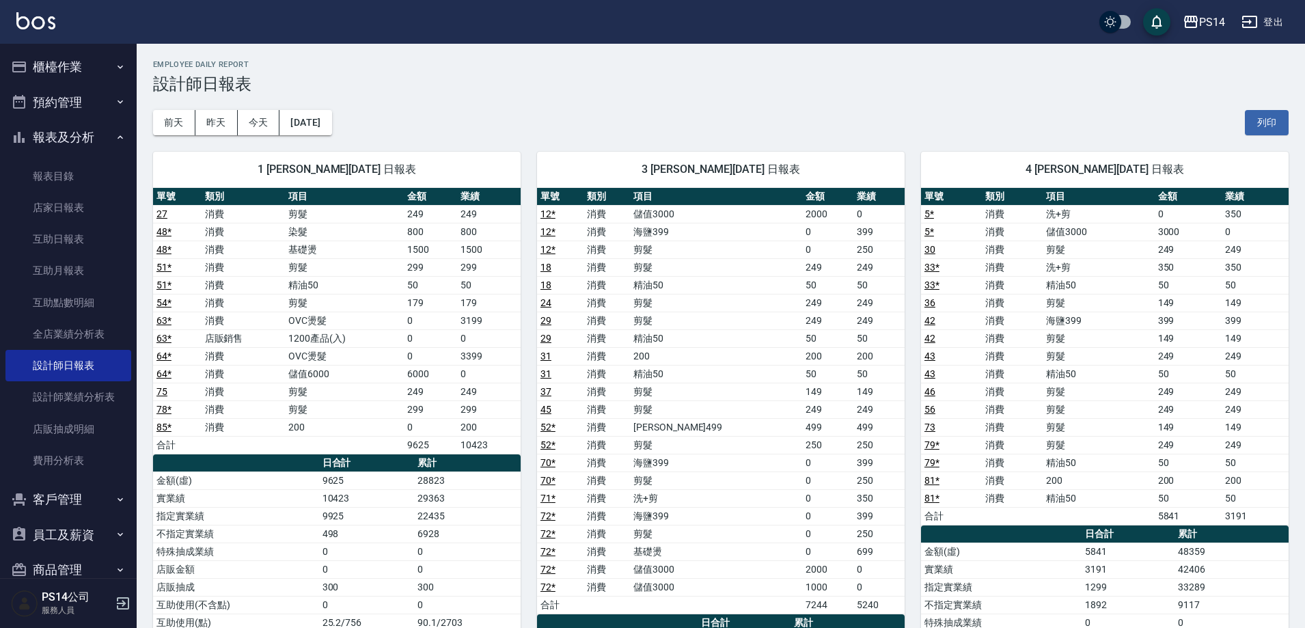
click at [33, 16] on img at bounding box center [35, 20] width 39 height 17
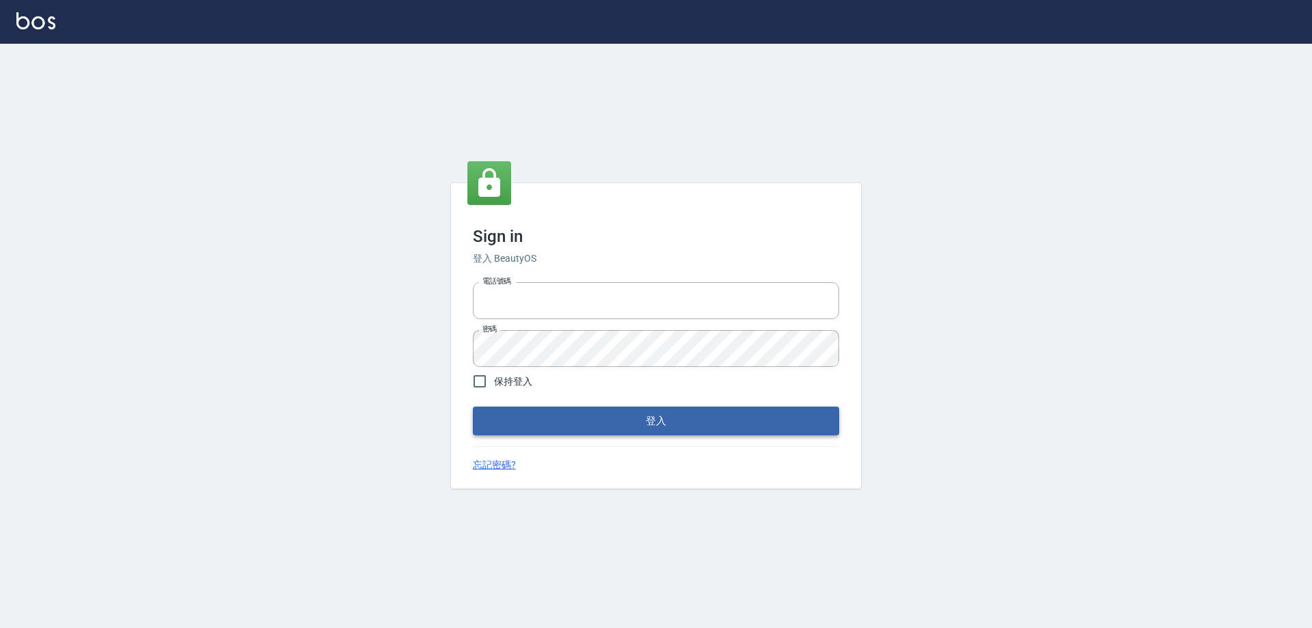
type input "0426657991"
click at [519, 407] on button "登入" at bounding box center [656, 421] width 366 height 29
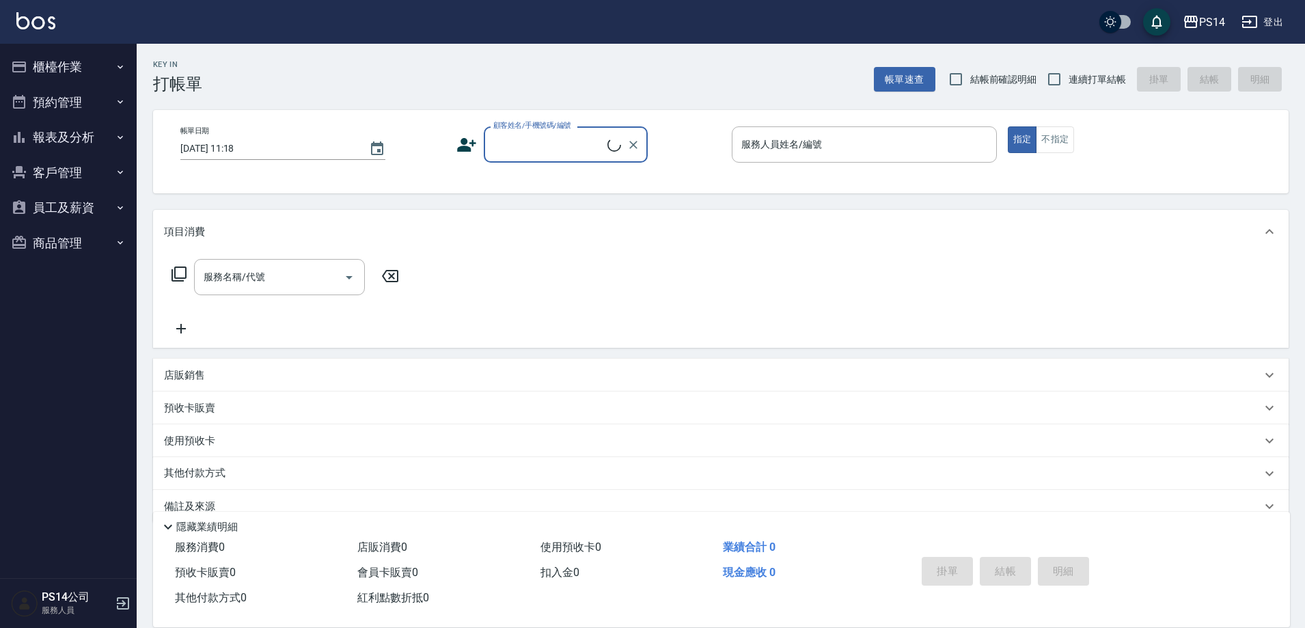
click at [85, 62] on button "櫃檯作業" at bounding box center [68, 67] width 126 height 36
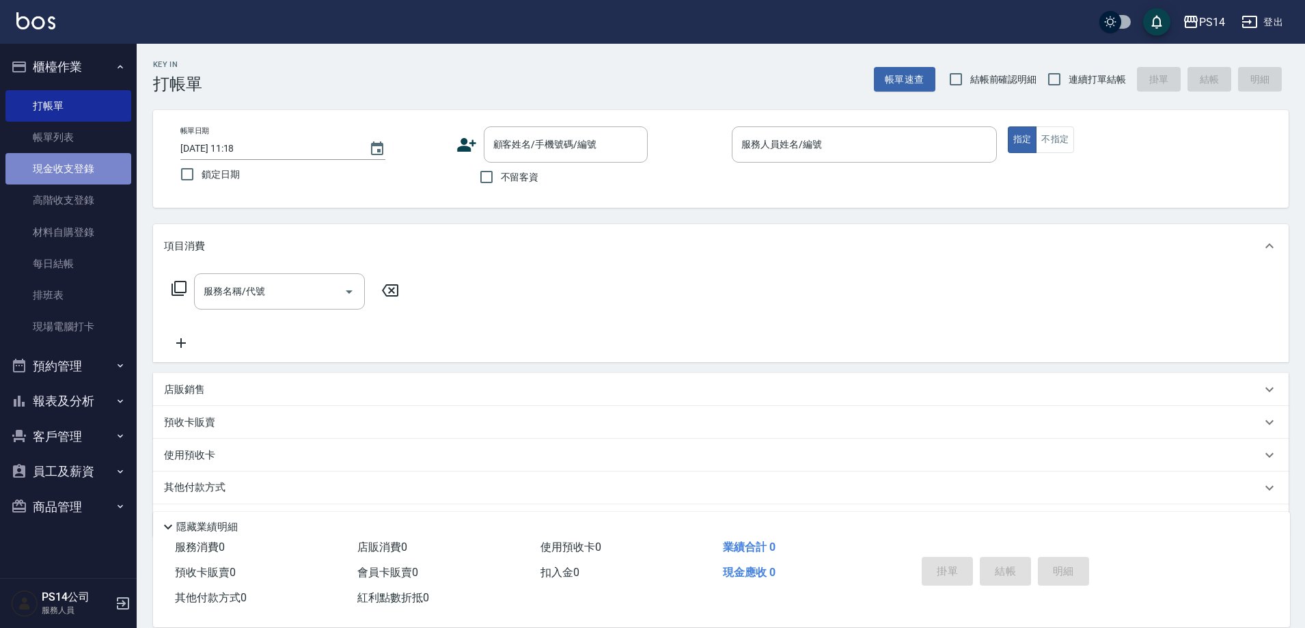
click at [83, 160] on link "現金收支登錄" at bounding box center [68, 168] width 126 height 31
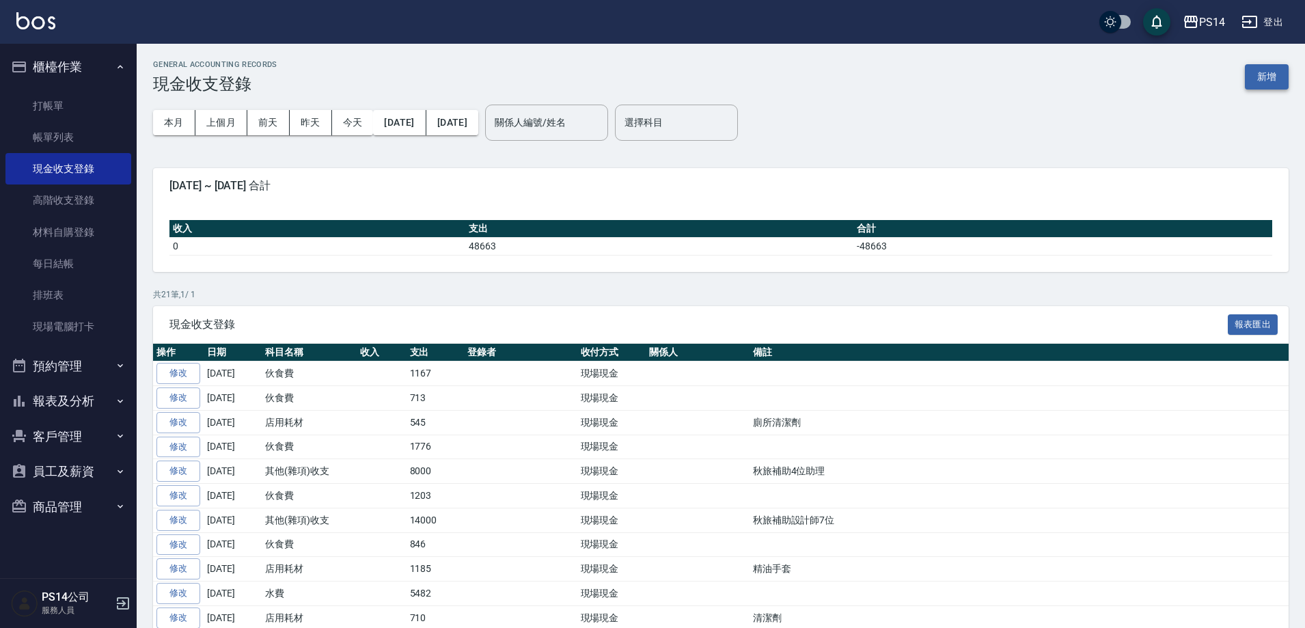
click at [1264, 77] on button "新增" at bounding box center [1267, 76] width 44 height 25
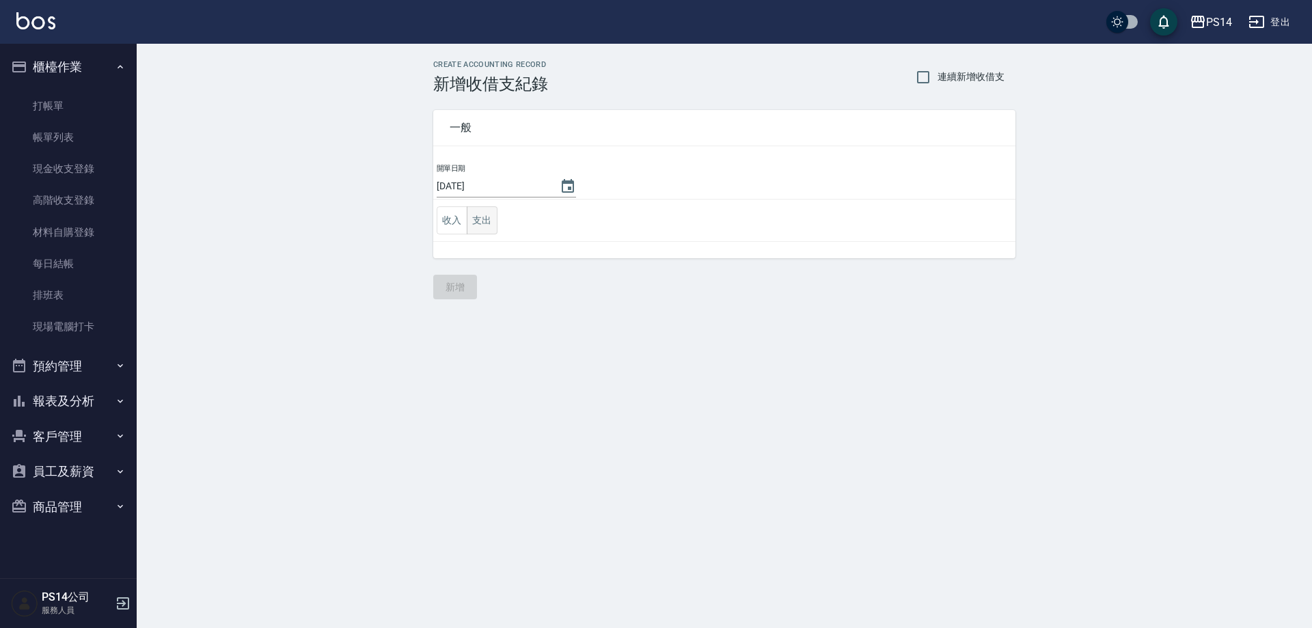
click at [492, 230] on button "支出" at bounding box center [482, 220] width 31 height 28
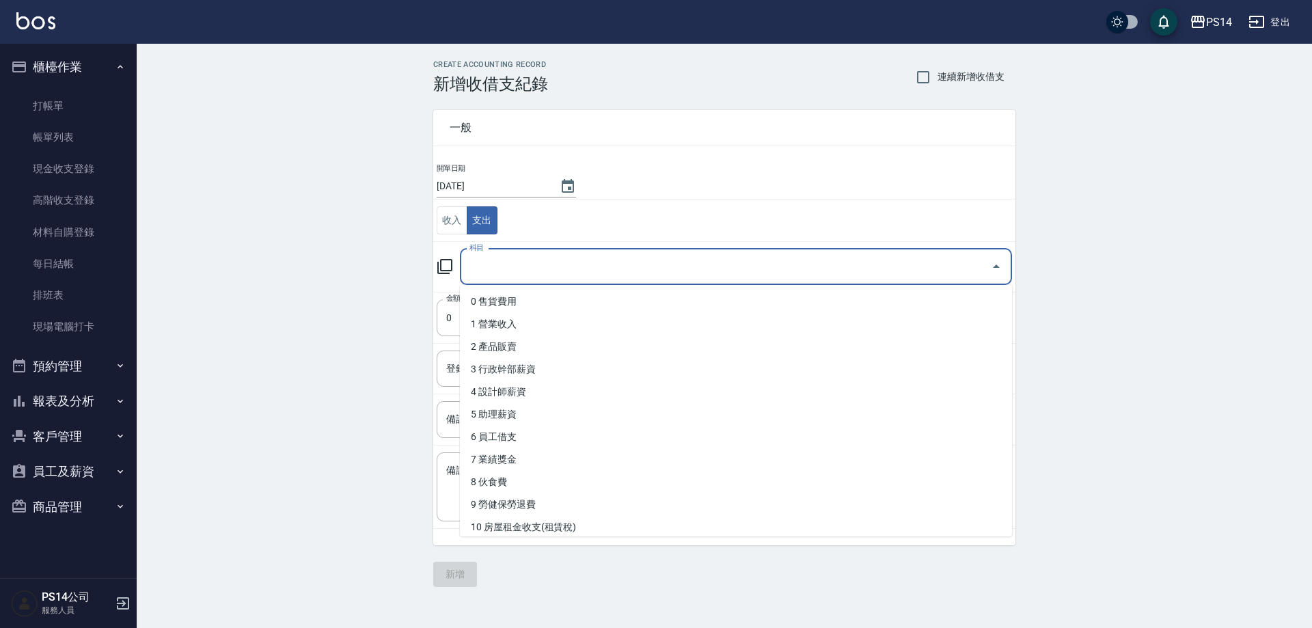
click at [501, 264] on input "科目" at bounding box center [725, 267] width 519 height 24
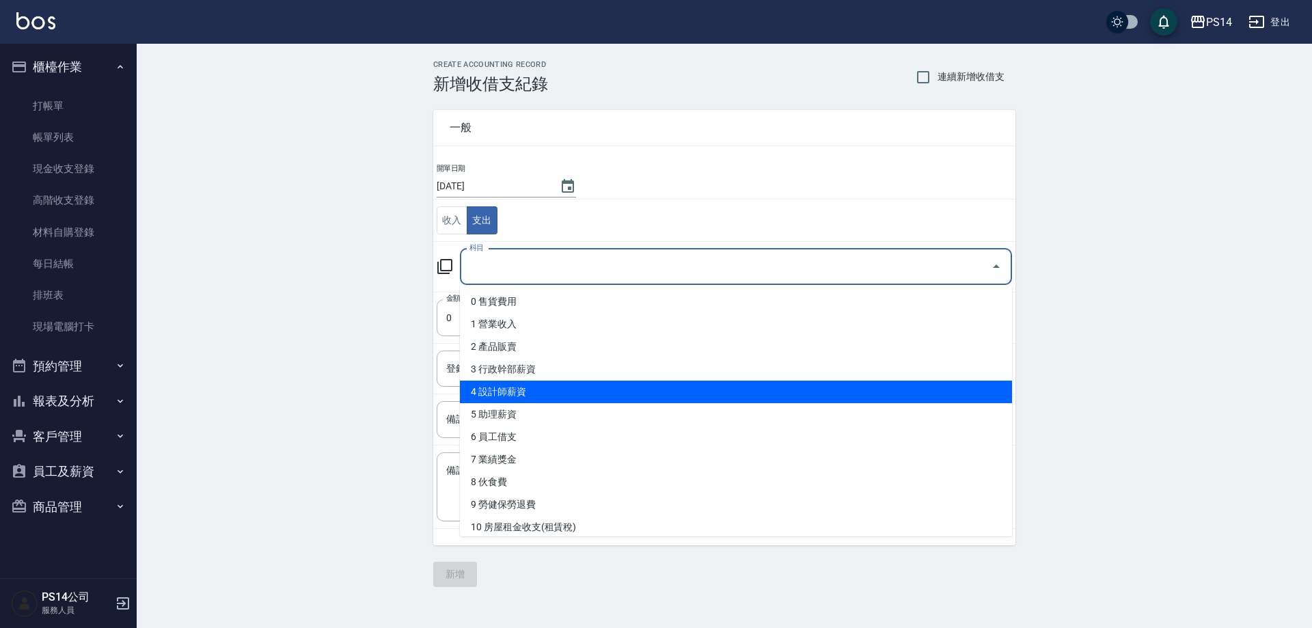
click at [537, 387] on li "4 設計師薪資" at bounding box center [736, 392] width 552 height 23
type input "4 設計師薪資"
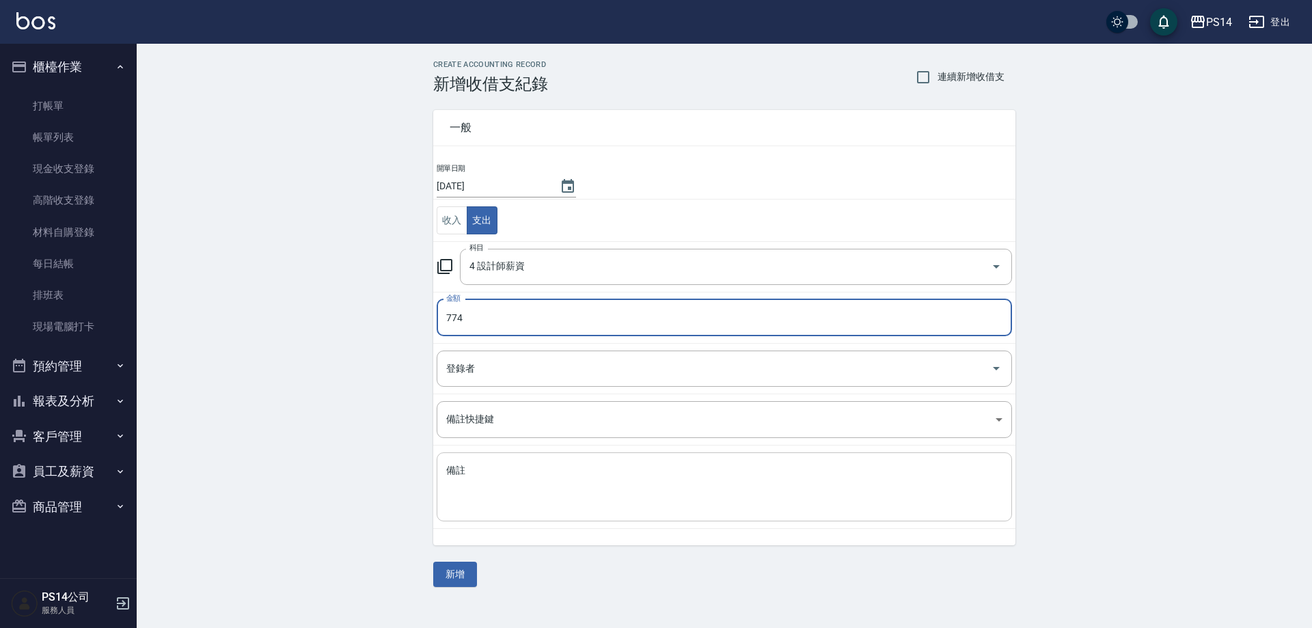
type input "774"
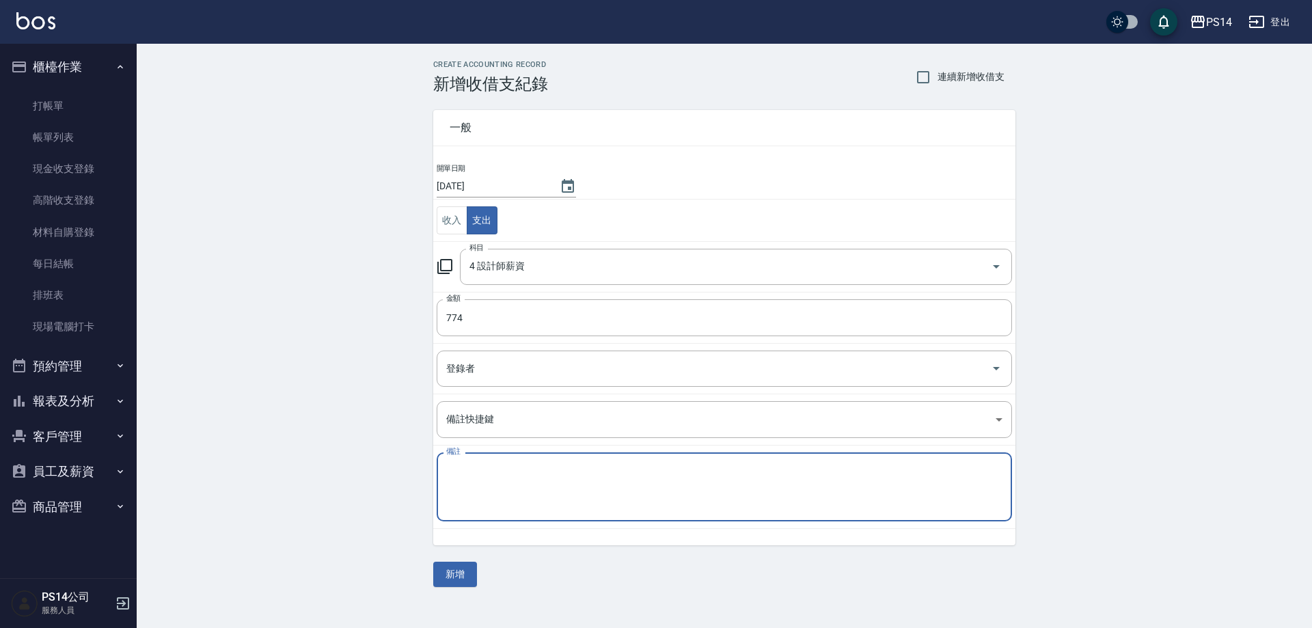
click at [498, 498] on textarea "備註" at bounding box center [724, 487] width 556 height 46
type textarea "u"
type textarea "薪資袋少774"
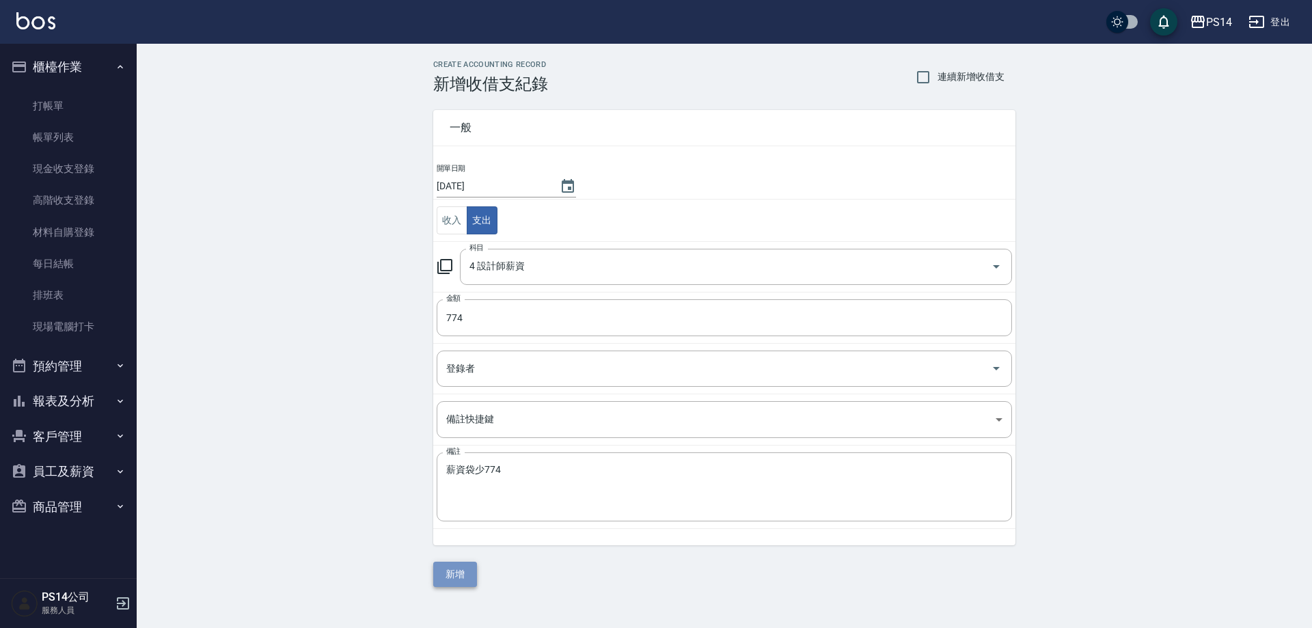
click at [448, 567] on button "新增" at bounding box center [455, 574] width 44 height 25
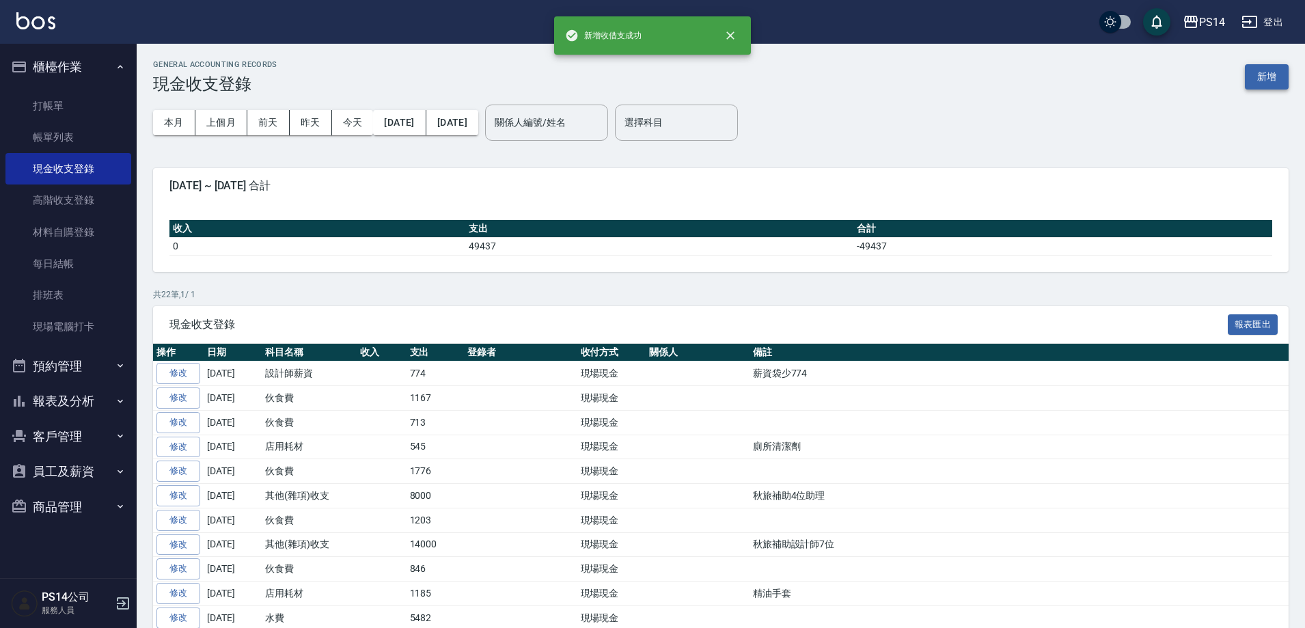
click at [1273, 68] on button "新增" at bounding box center [1267, 76] width 44 height 25
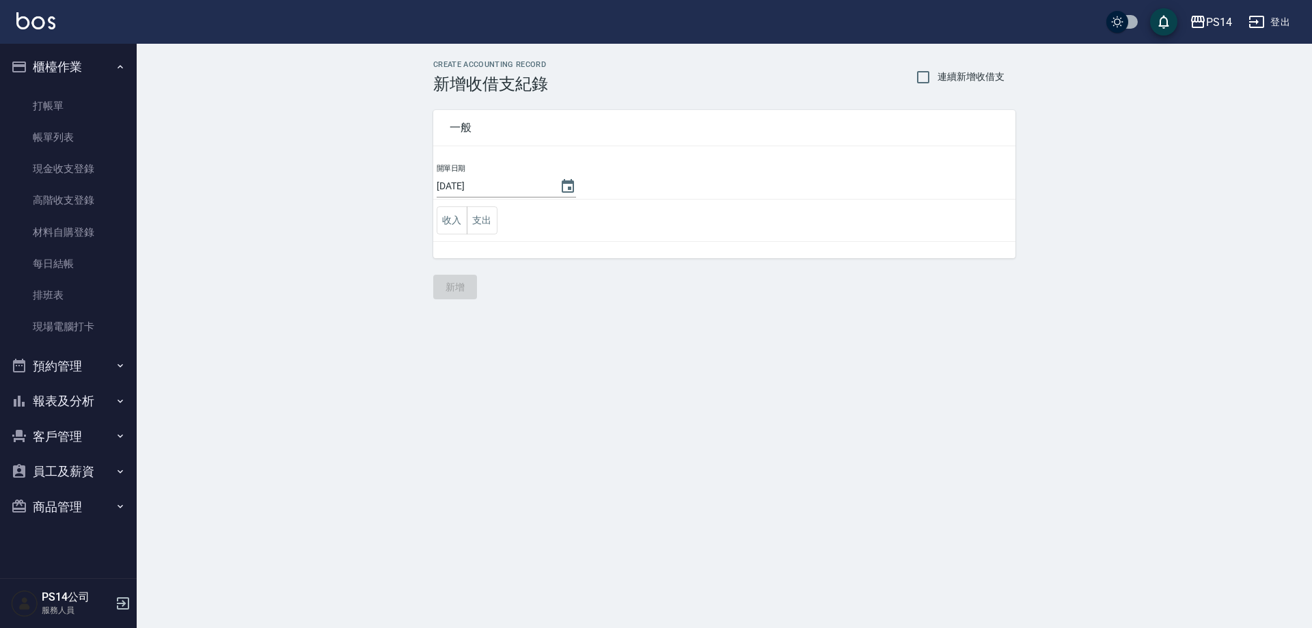
click at [501, 216] on td "收入 支出" at bounding box center [724, 221] width 582 height 42
click at [491, 223] on button "支出" at bounding box center [482, 220] width 31 height 28
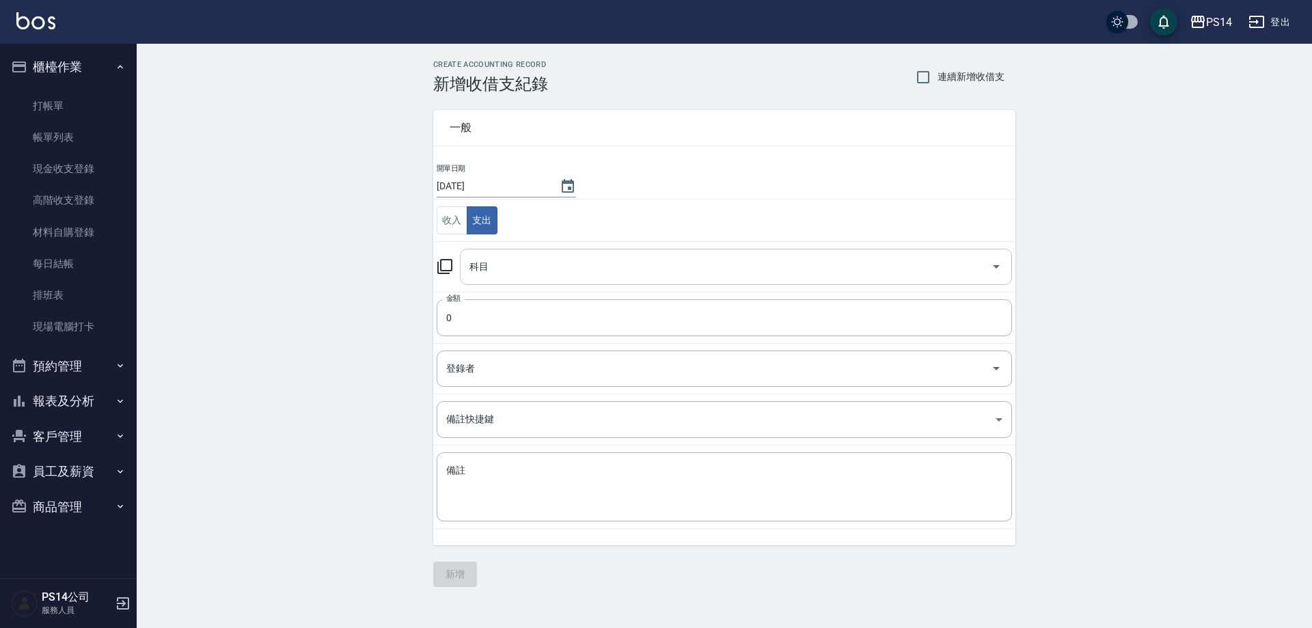
click at [509, 277] on input "科目" at bounding box center [725, 267] width 519 height 24
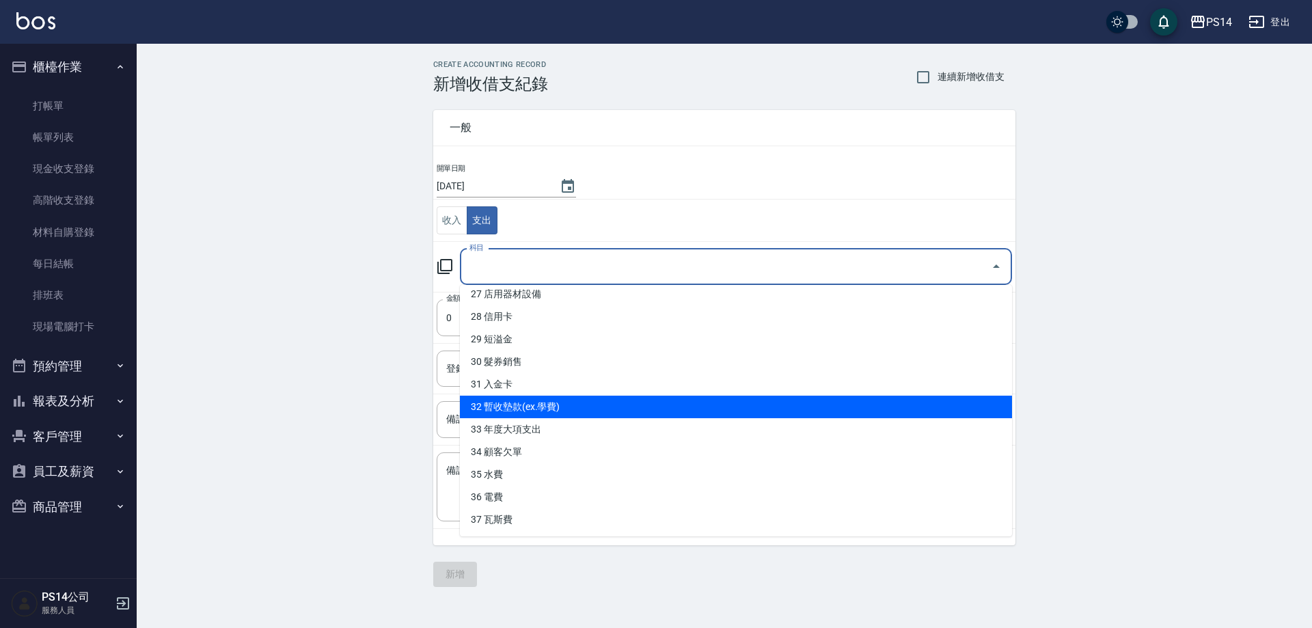
scroll to position [480, 0]
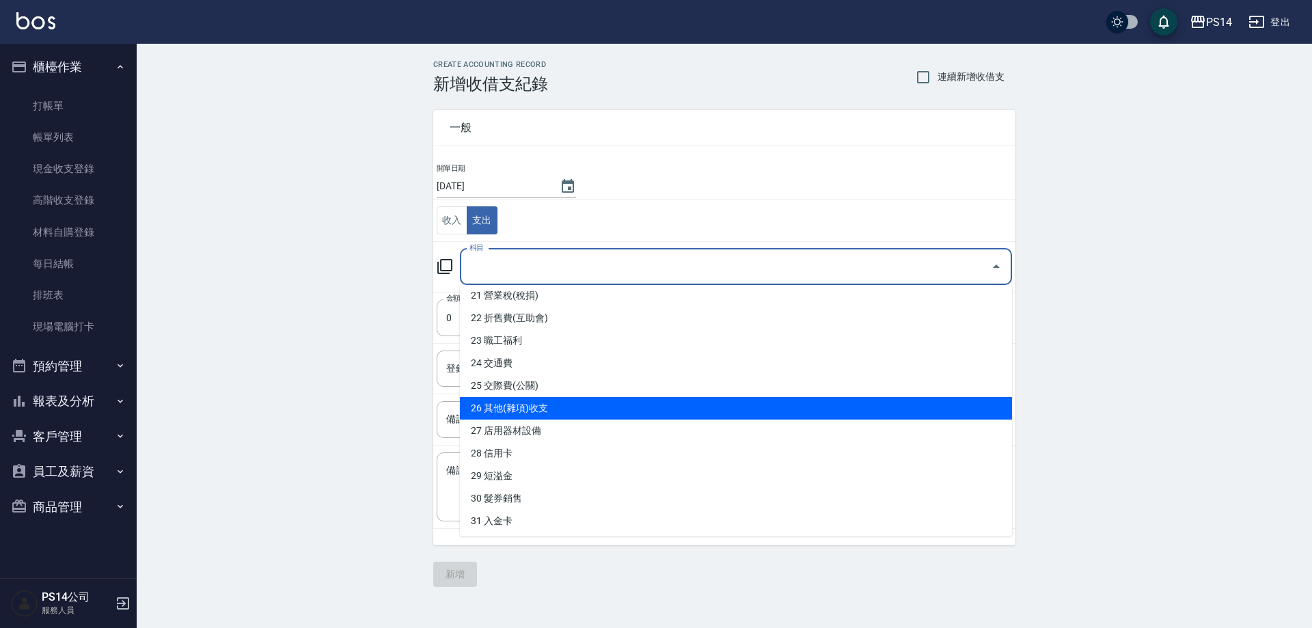
click at [544, 413] on li "26 其他(雜項)收支" at bounding box center [736, 408] width 552 height 23
type input "26 其他(雜項)收支"
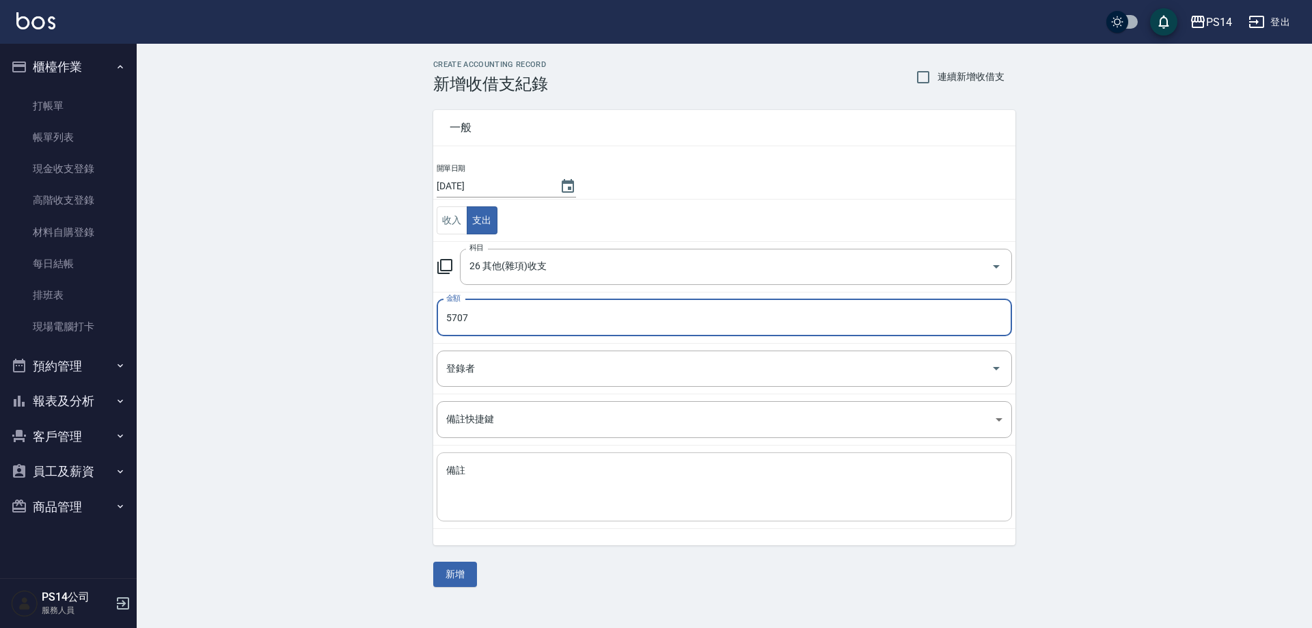
type input "5707"
click at [463, 503] on textarea "備註" at bounding box center [724, 487] width 556 height 46
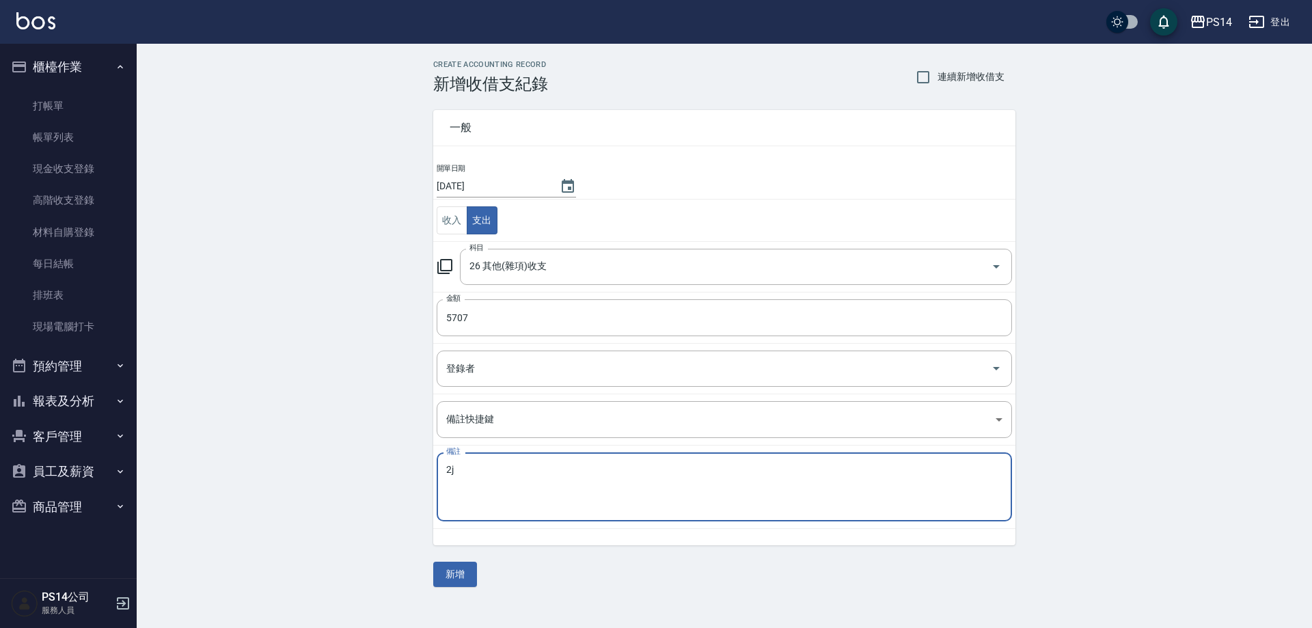
type textarea "2"
type textarea "多做34薪資"
click at [456, 577] on button "新增" at bounding box center [455, 574] width 44 height 25
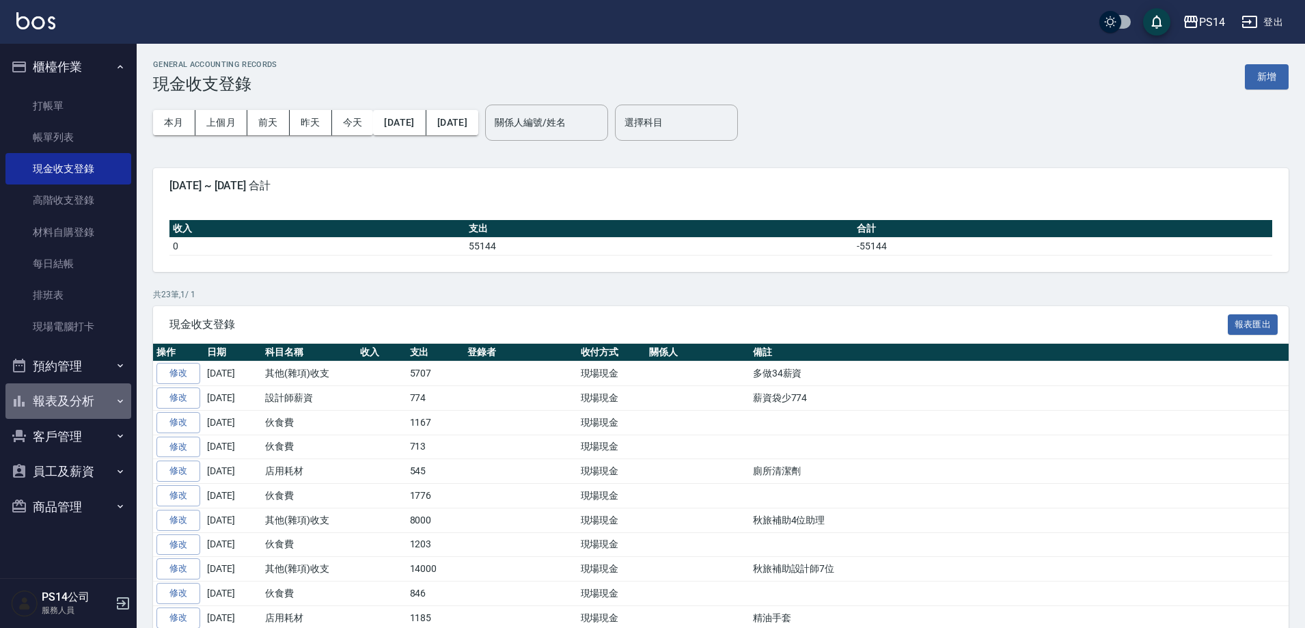
click at [109, 396] on button "報表及分析" at bounding box center [68, 401] width 126 height 36
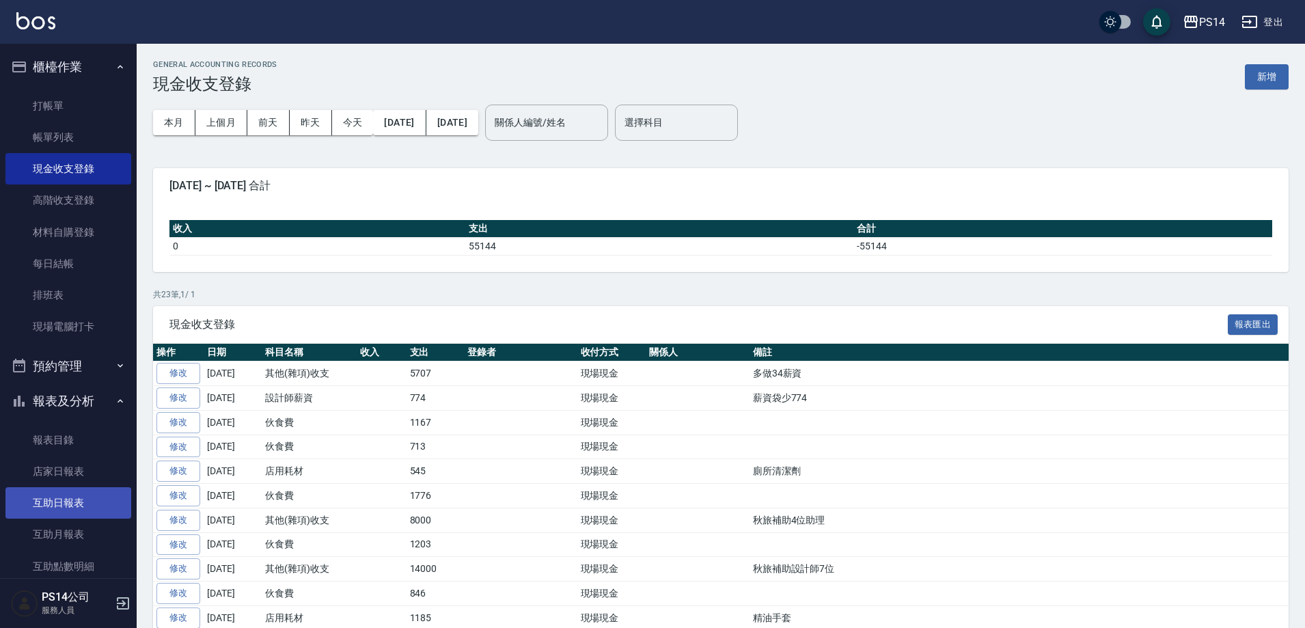
click at [77, 506] on link "互助日報表" at bounding box center [68, 502] width 126 height 31
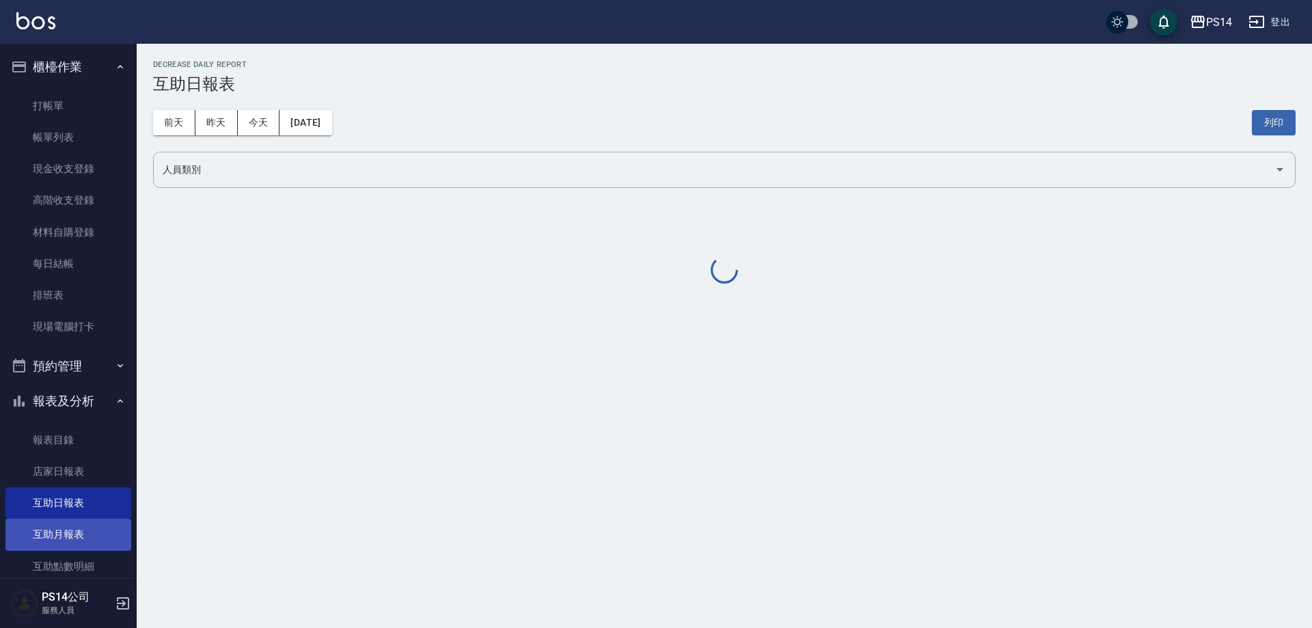
click at [78, 530] on link "互助月報表" at bounding box center [68, 534] width 126 height 31
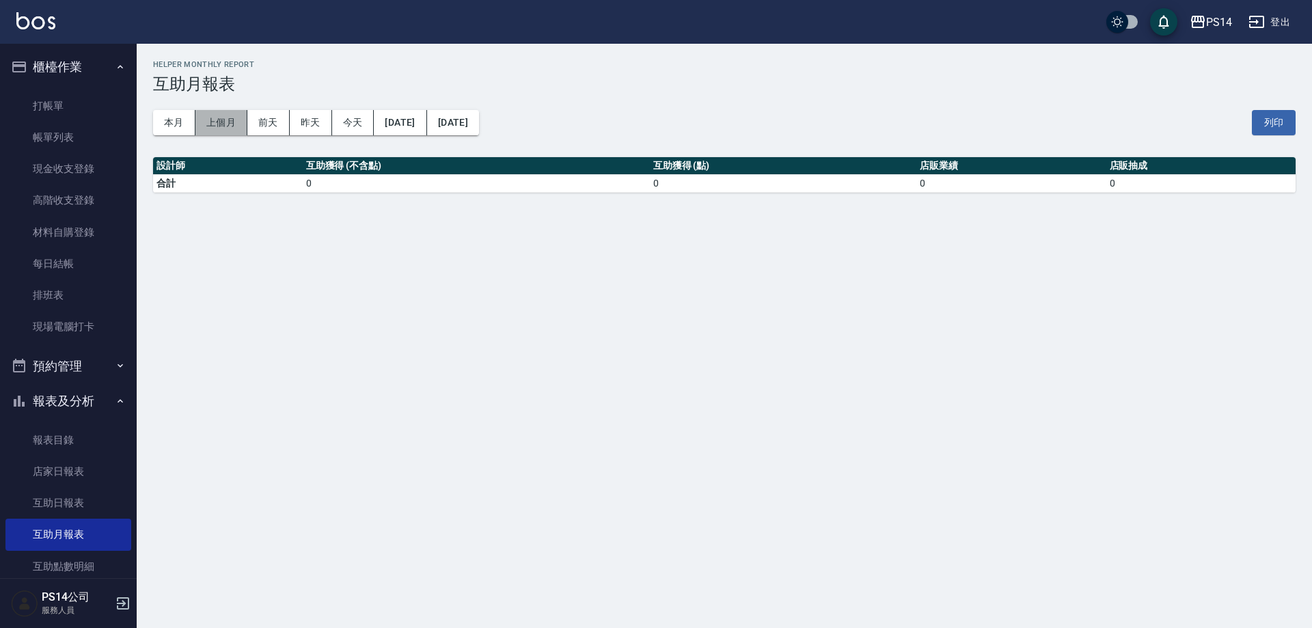
click at [217, 119] on button "上個月" at bounding box center [221, 122] width 52 height 25
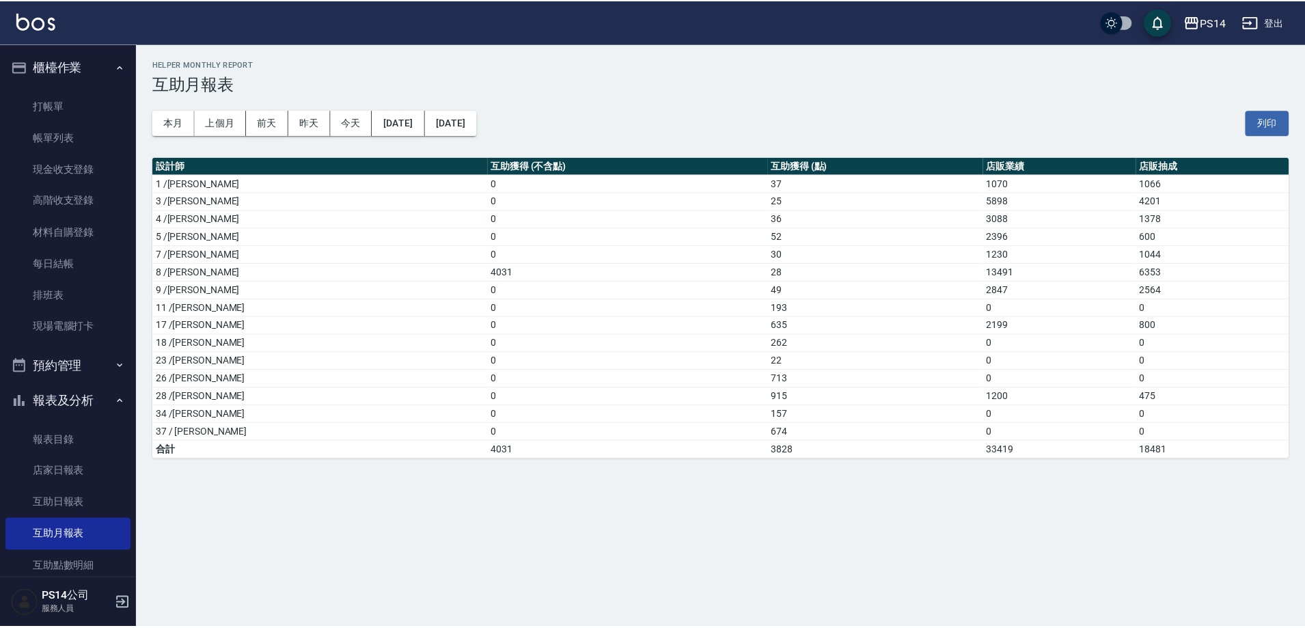
scroll to position [273, 0]
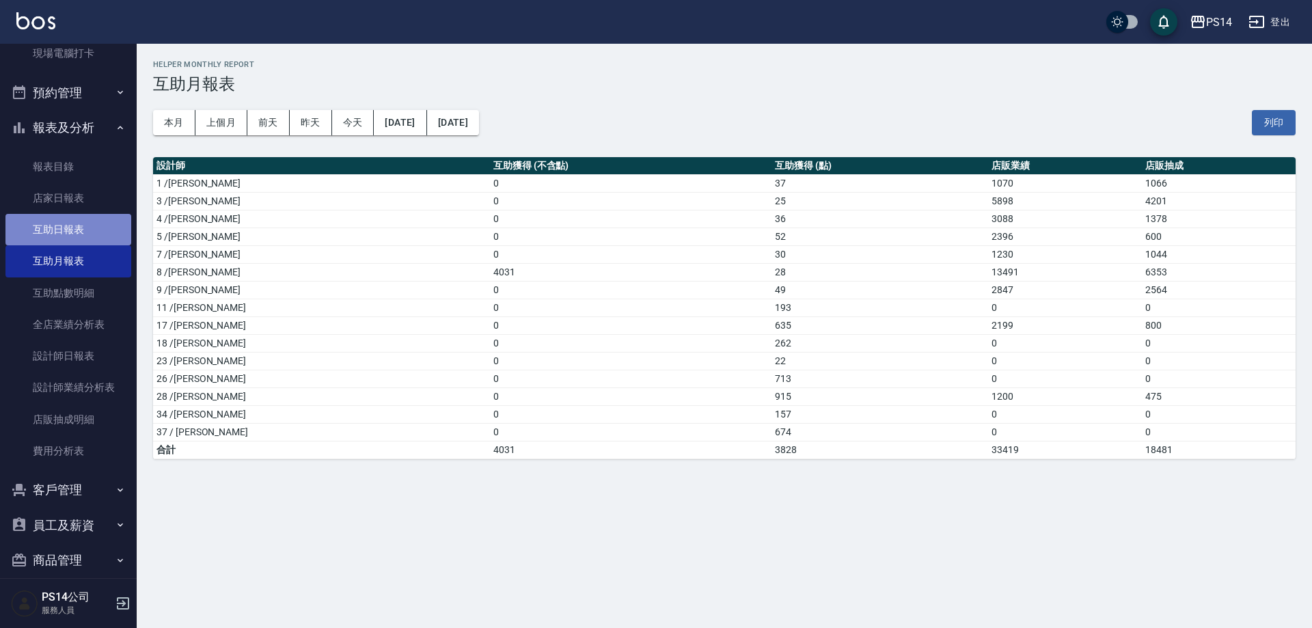
click at [68, 227] on link "互助日報表" at bounding box center [68, 229] width 126 height 31
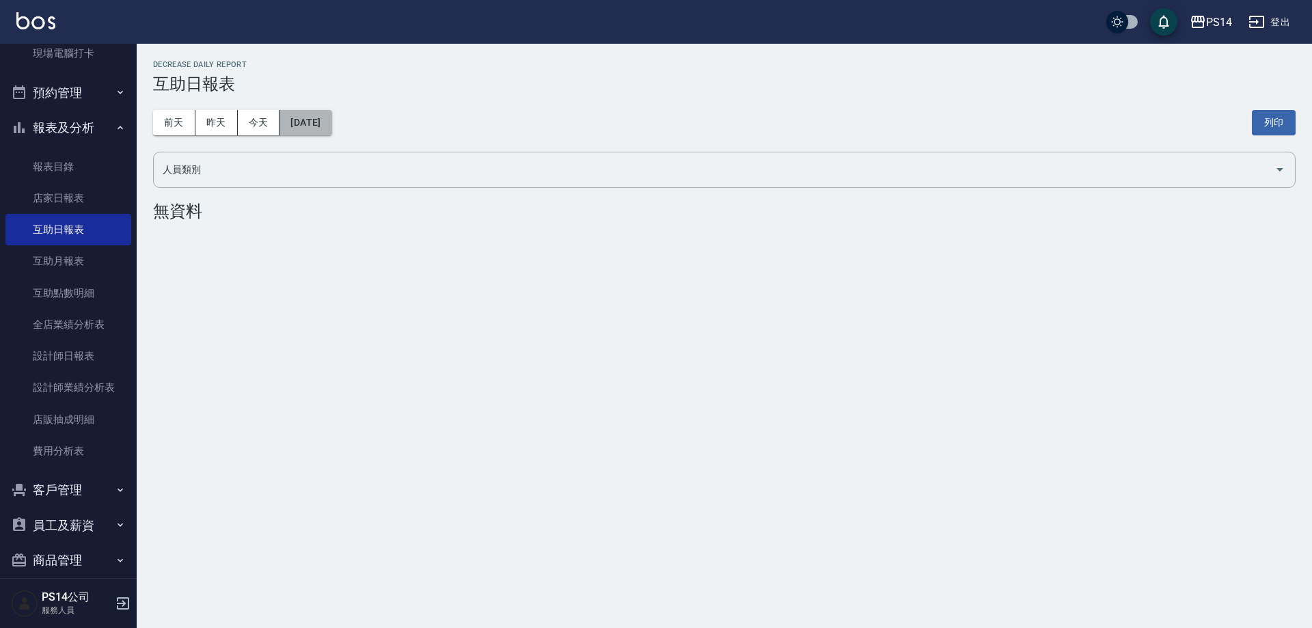
click at [331, 129] on button "2025/08/10" at bounding box center [306, 122] width 52 height 25
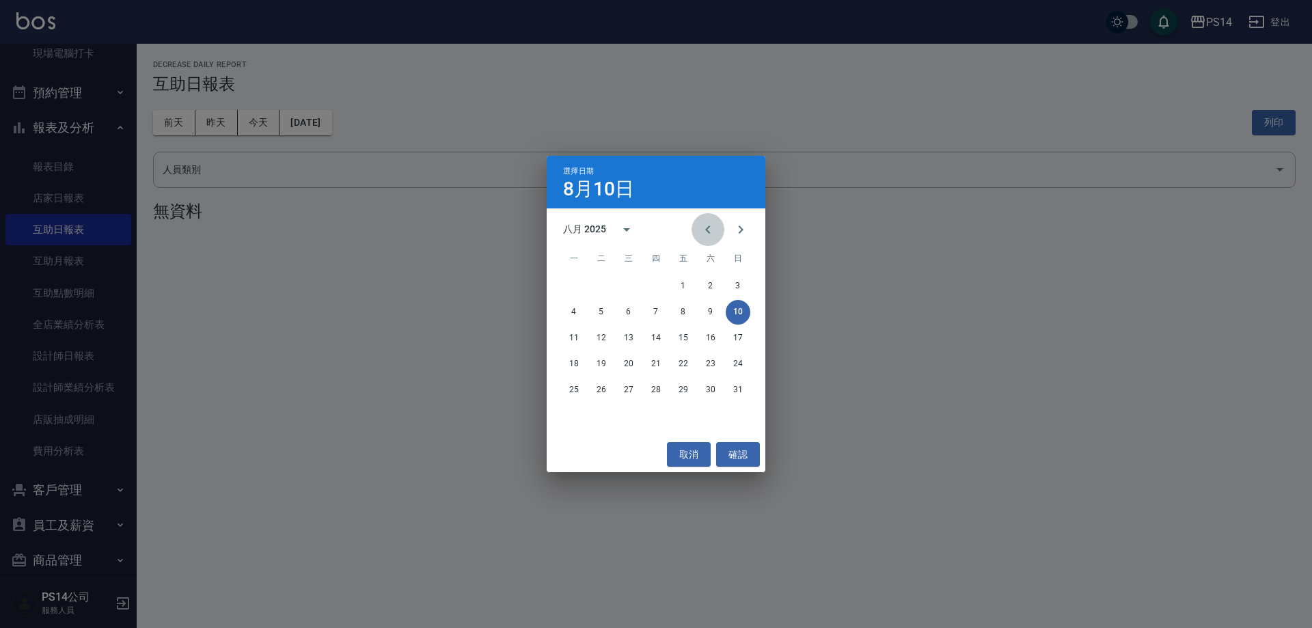
click at [714, 234] on icon "Previous month" at bounding box center [708, 229] width 16 height 16
click at [605, 385] on button "29" at bounding box center [601, 390] width 25 height 25
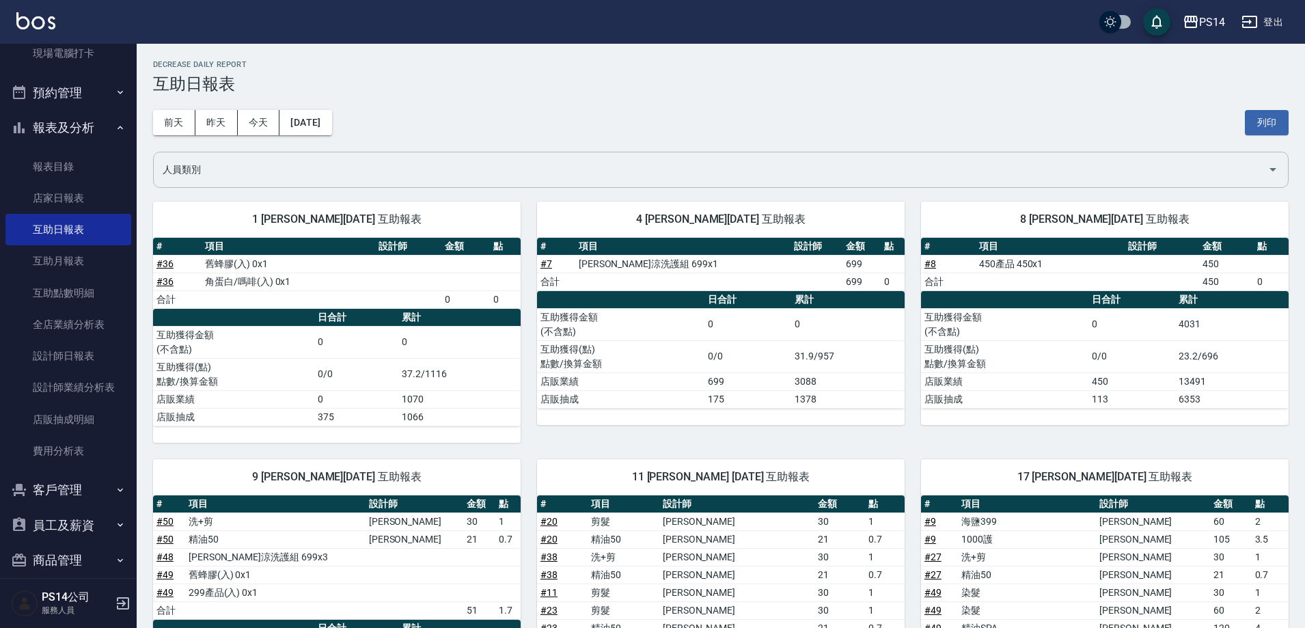
click at [331, 134] on button "2025/07/29" at bounding box center [306, 122] width 52 height 25
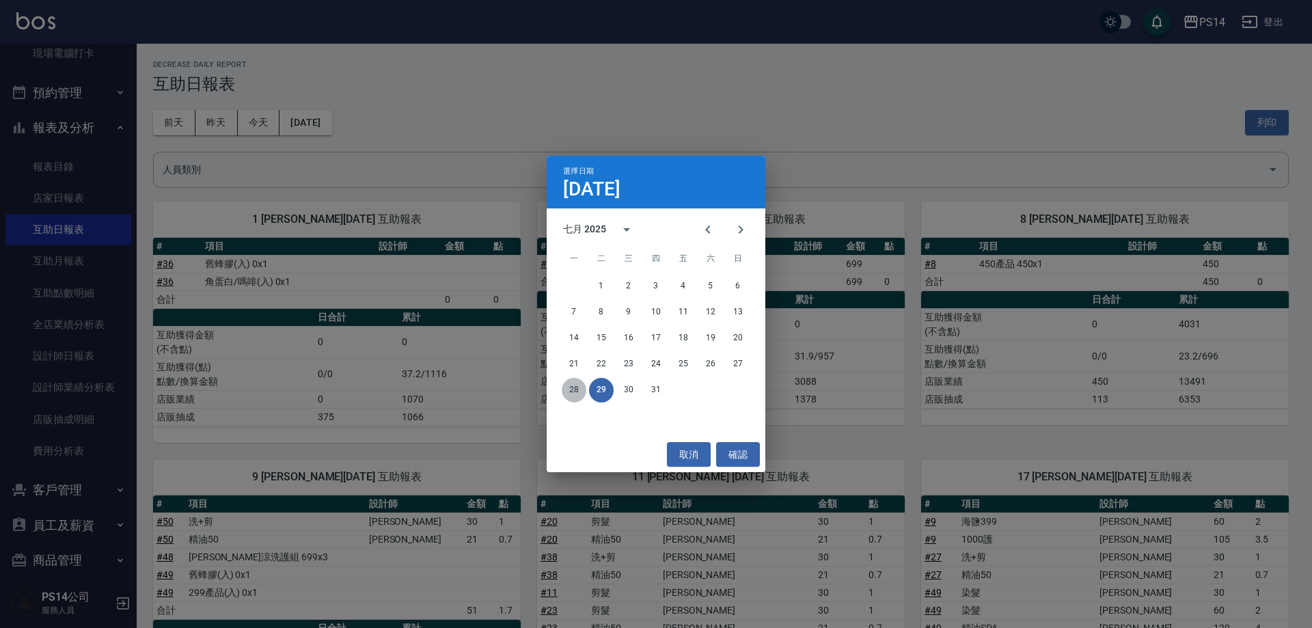
click at [578, 385] on button "28" at bounding box center [574, 390] width 25 height 25
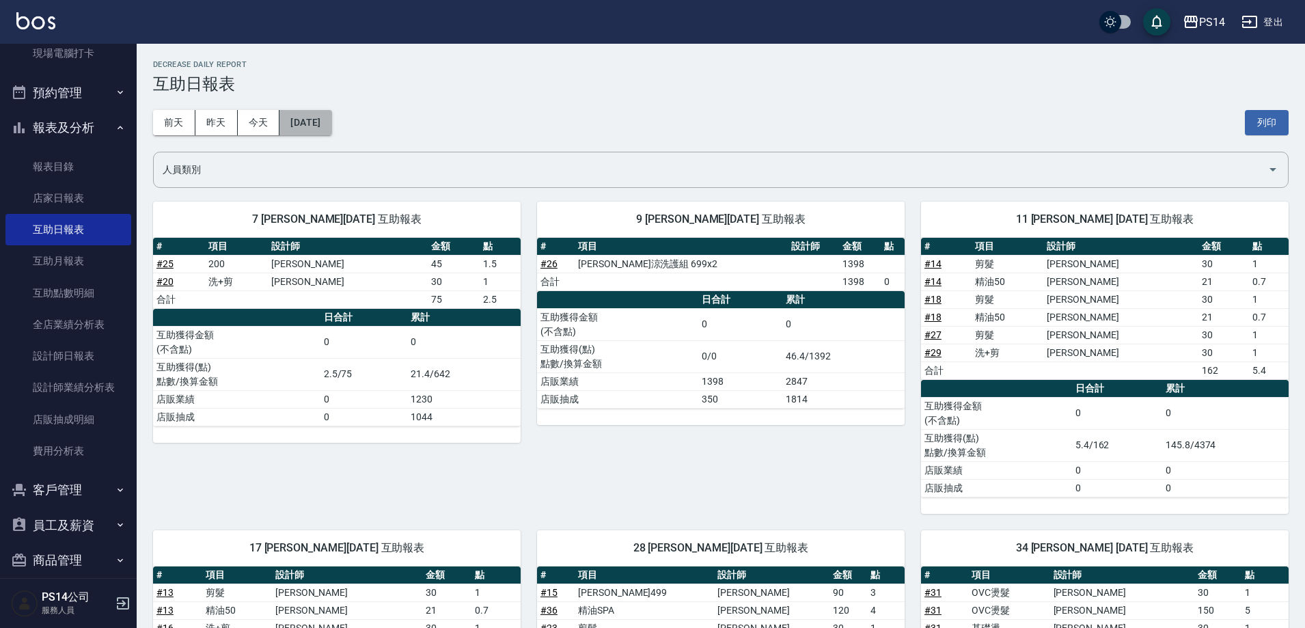
click at [331, 131] on button "2025/07/28" at bounding box center [306, 122] width 52 height 25
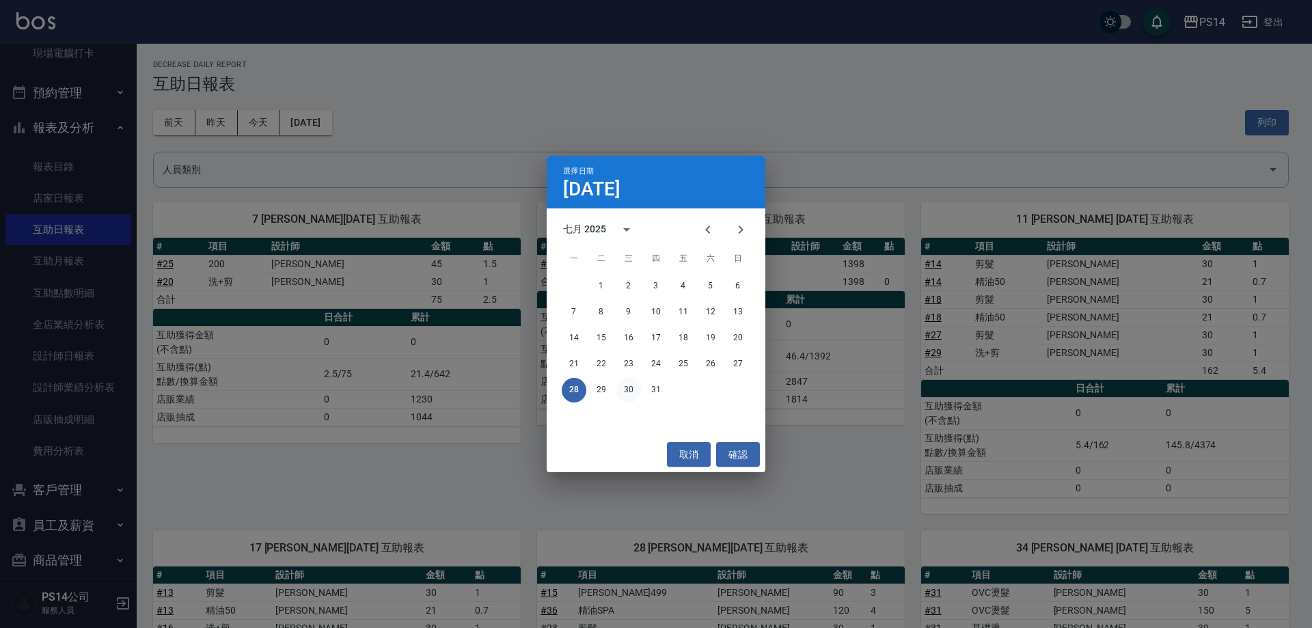
click at [626, 395] on button "30" at bounding box center [628, 390] width 25 height 25
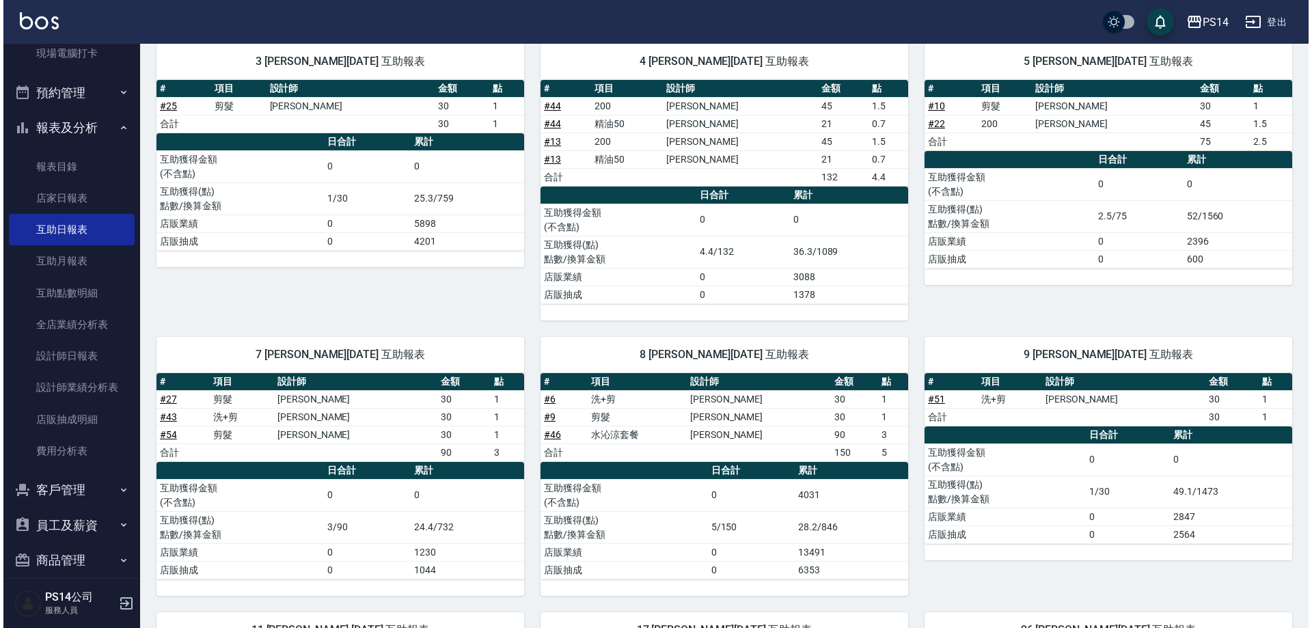
scroll to position [68, 0]
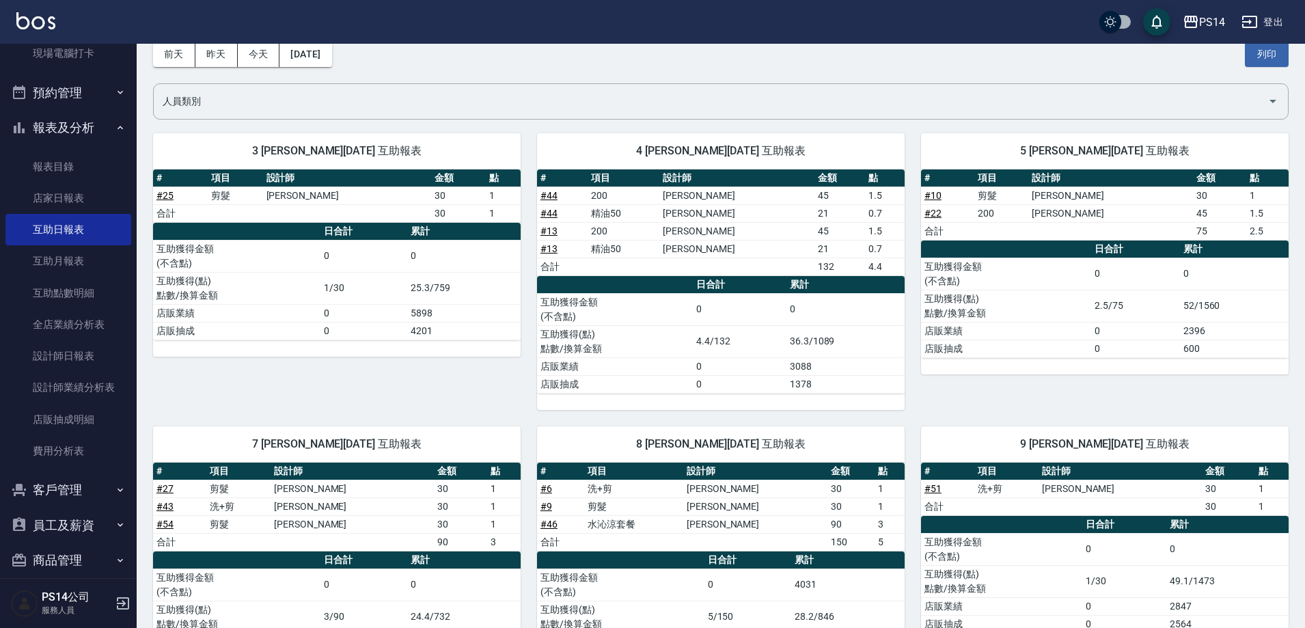
click at [312, 70] on div "前天 昨天 今天 2025/07/30 列印" at bounding box center [721, 54] width 1136 height 58
click at [316, 62] on button "2025/07/30" at bounding box center [306, 54] width 52 height 25
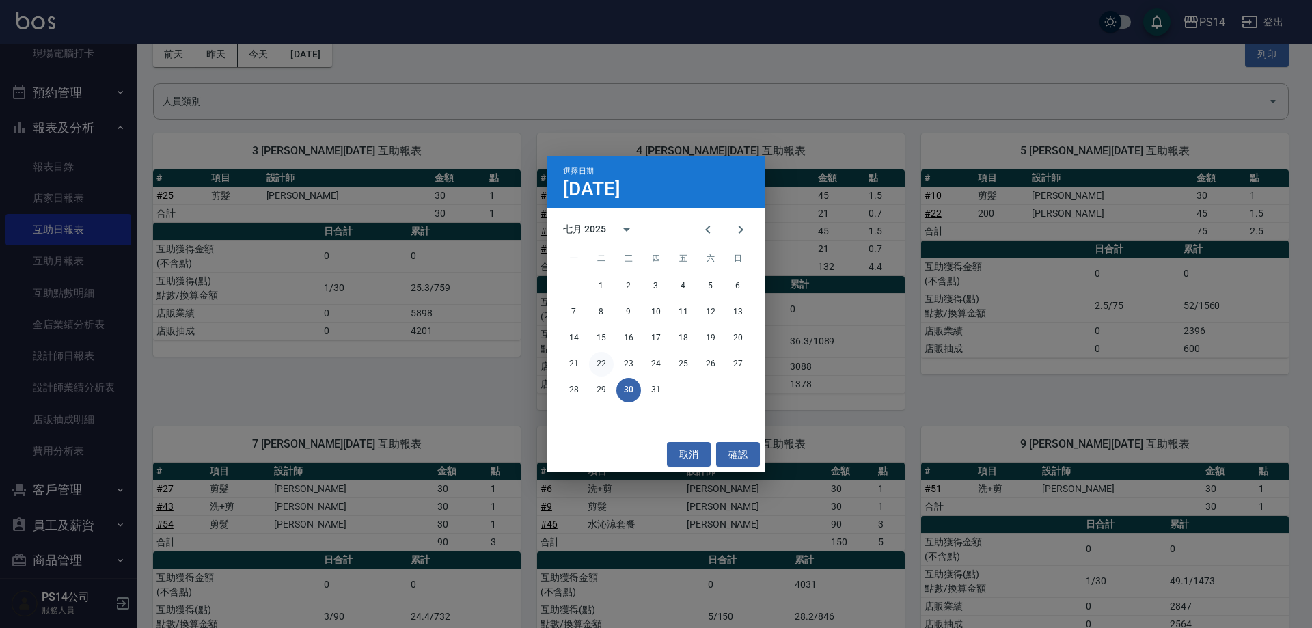
click at [603, 363] on button "22" at bounding box center [601, 364] width 25 height 25
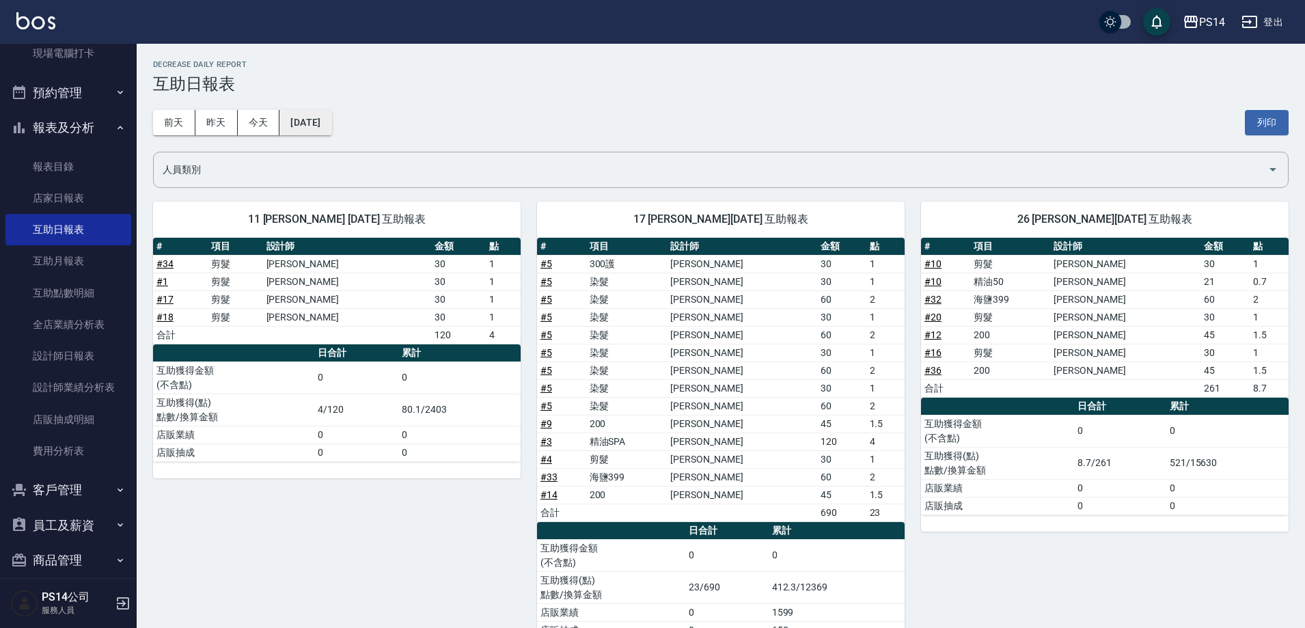
click at [304, 113] on button "2025/07/22" at bounding box center [306, 122] width 52 height 25
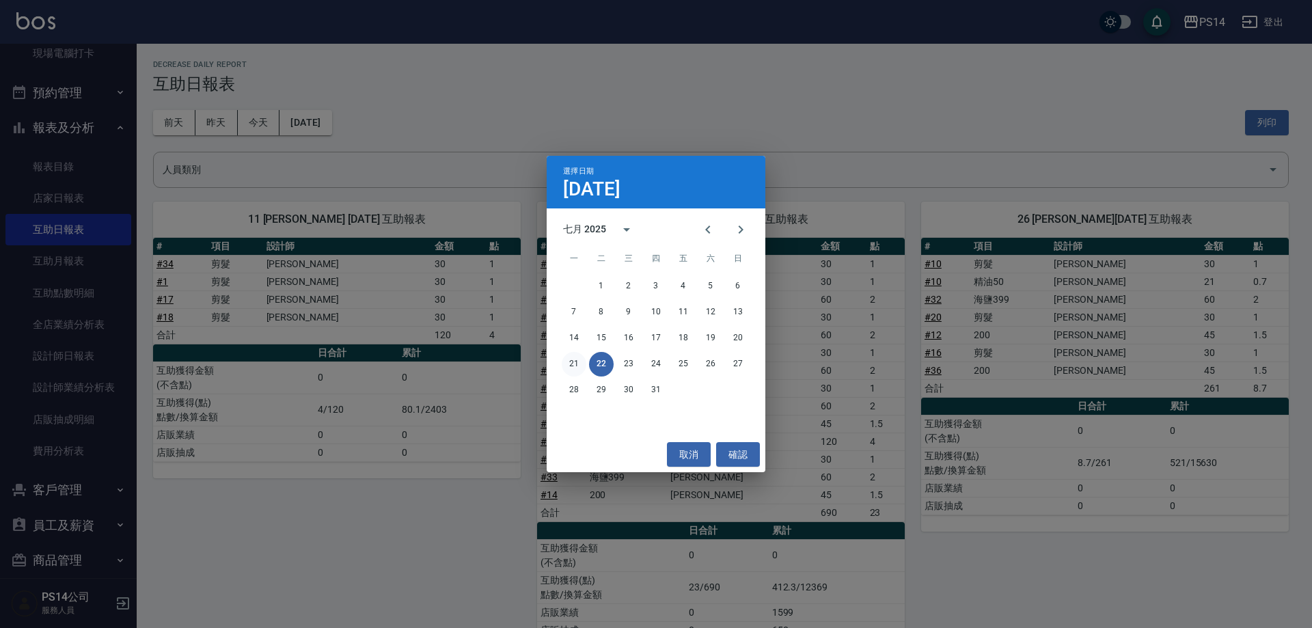
click at [581, 364] on button "21" at bounding box center [574, 364] width 25 height 25
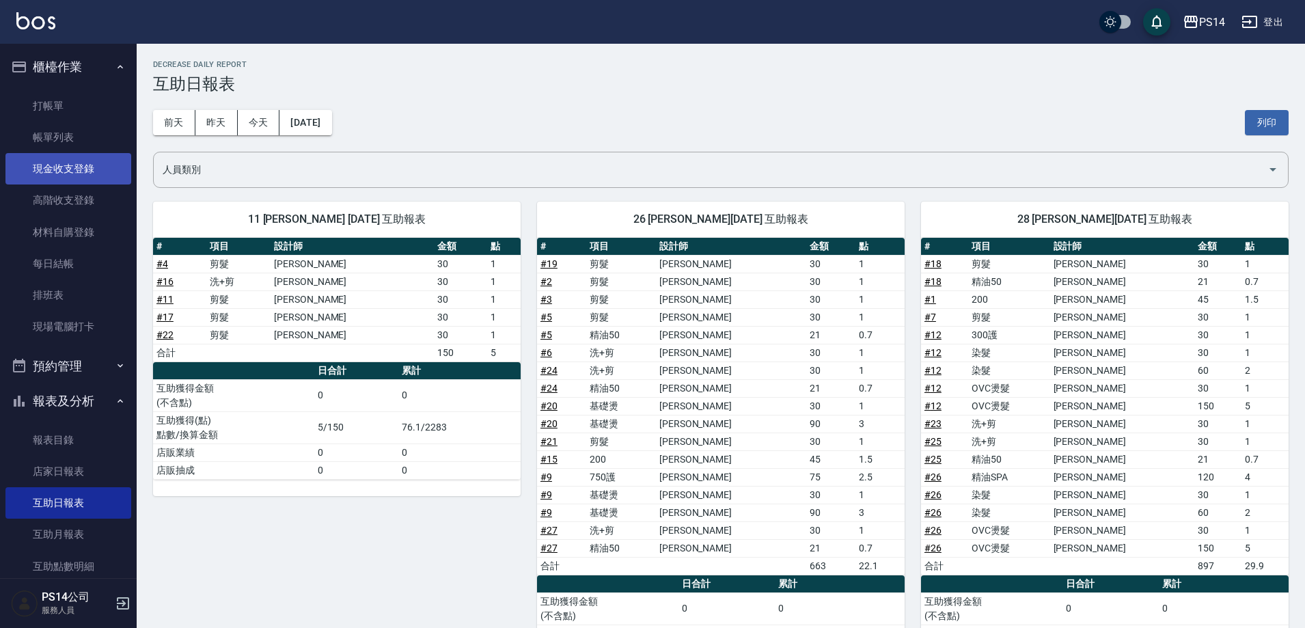
click at [44, 167] on link "現金收支登錄" at bounding box center [68, 168] width 126 height 31
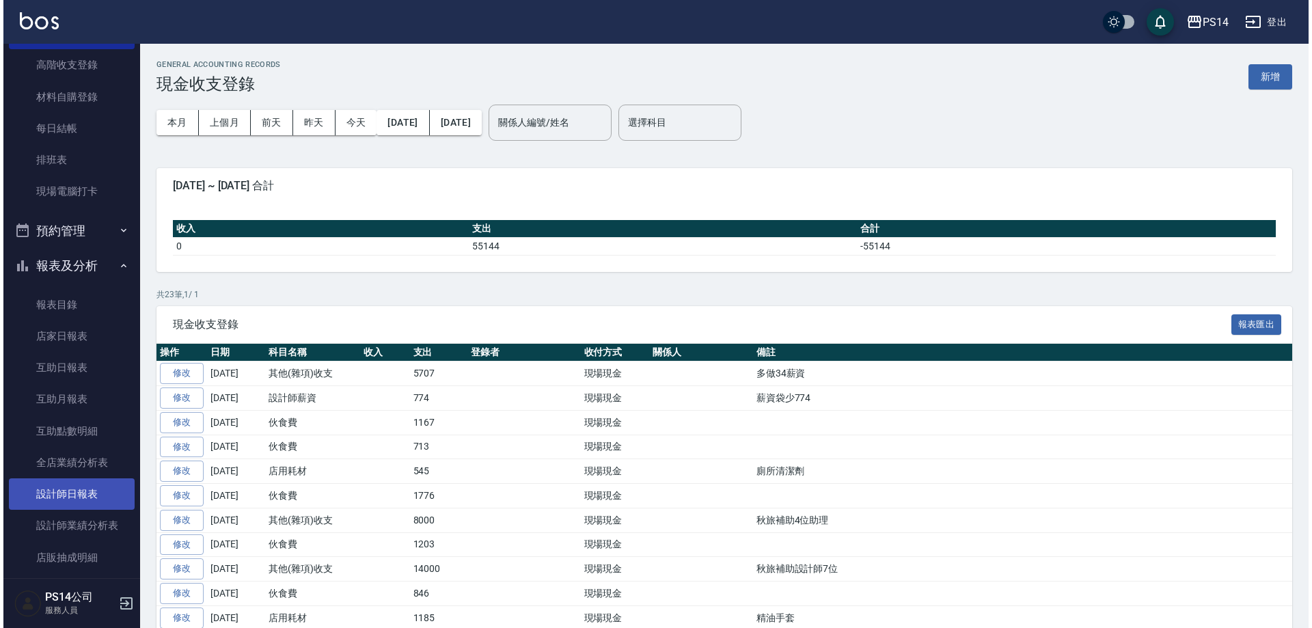
scroll to position [137, 0]
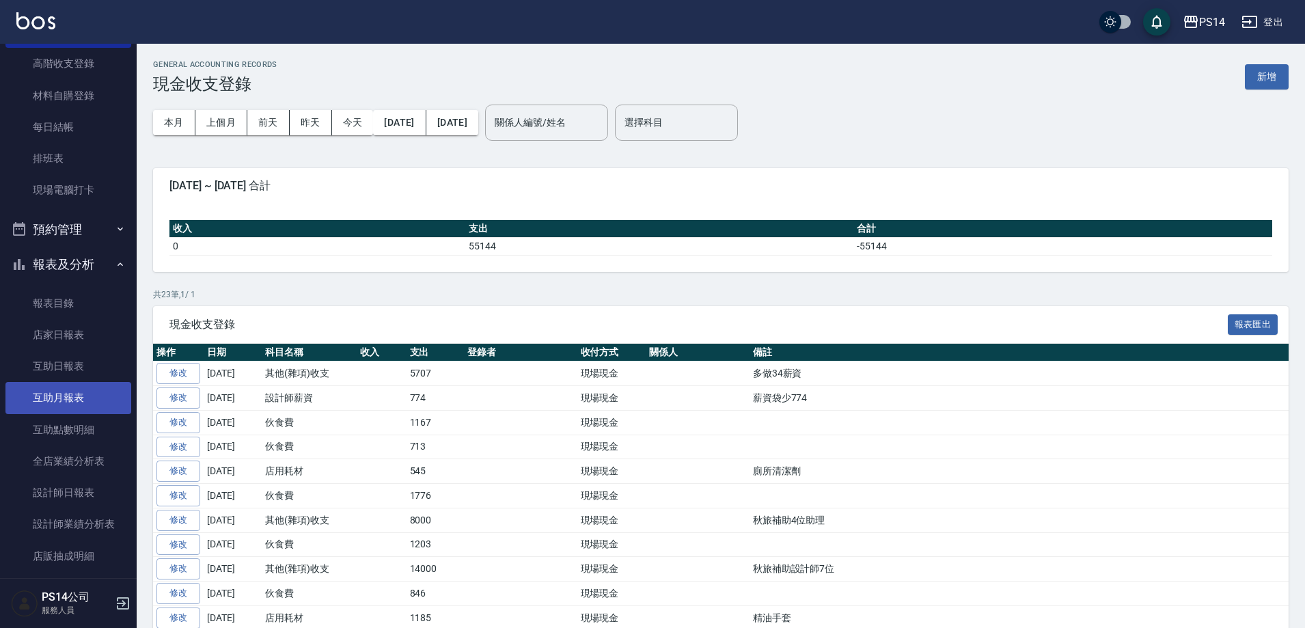
click at [51, 388] on link "互助月報表" at bounding box center [68, 397] width 126 height 31
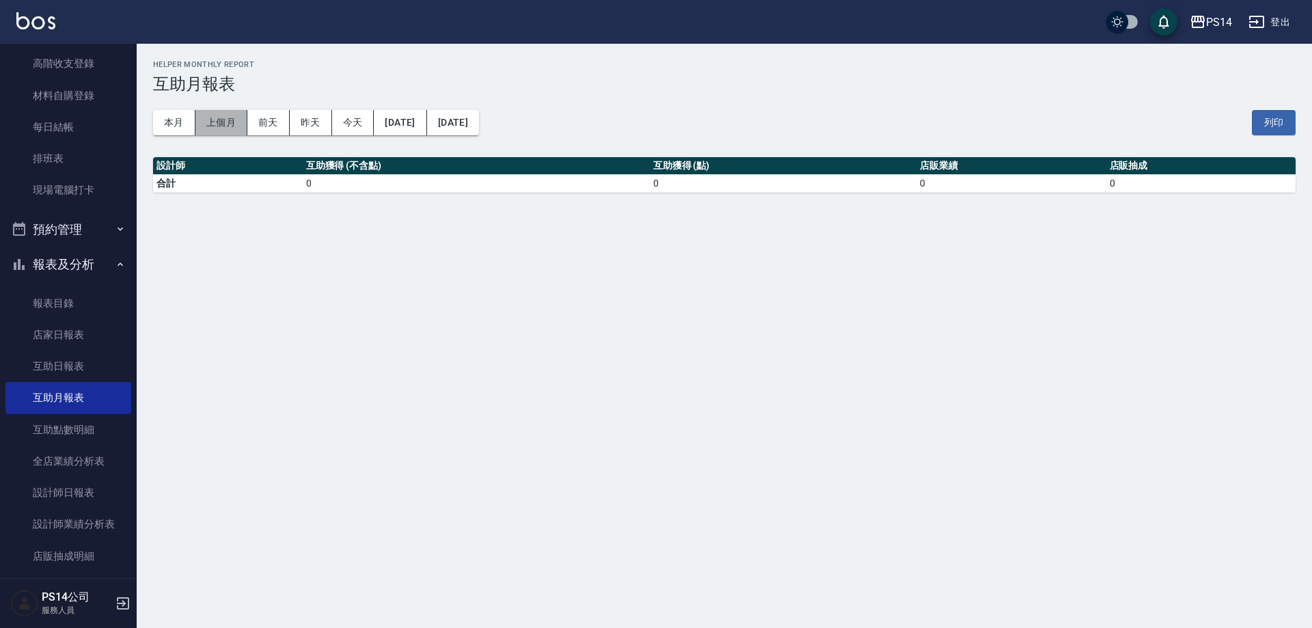
click at [206, 111] on button "上個月" at bounding box center [221, 122] width 52 height 25
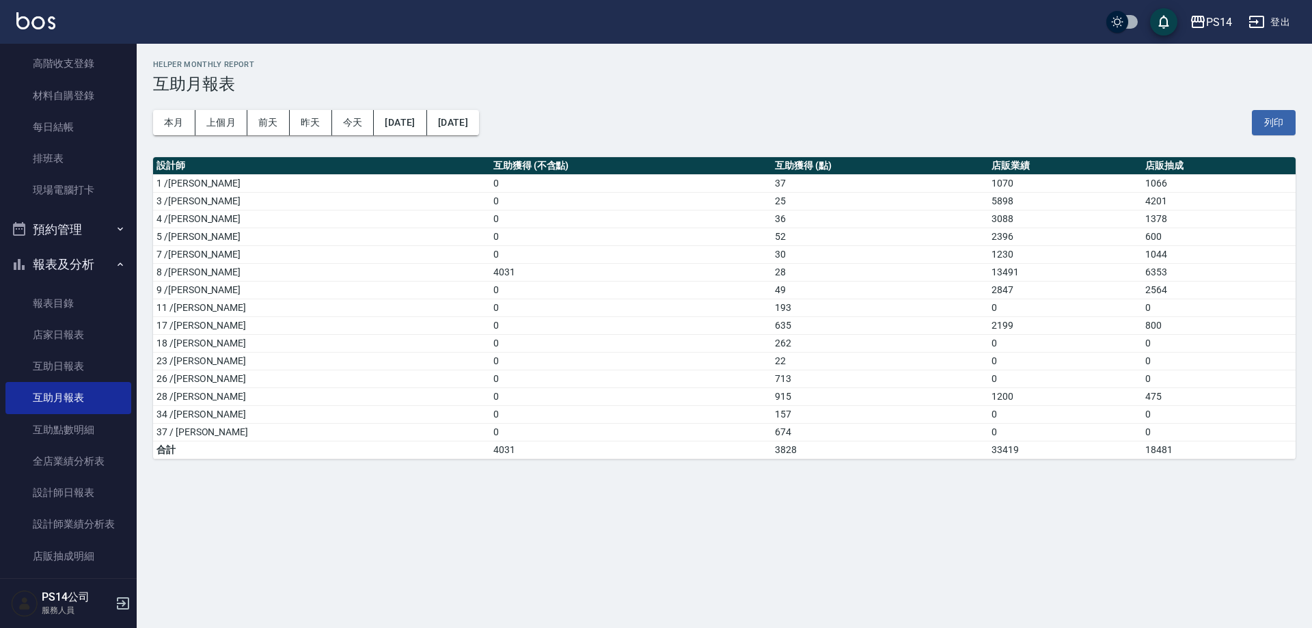
click at [245, 346] on td "18 /陳昱蓁" at bounding box center [321, 343] width 337 height 18
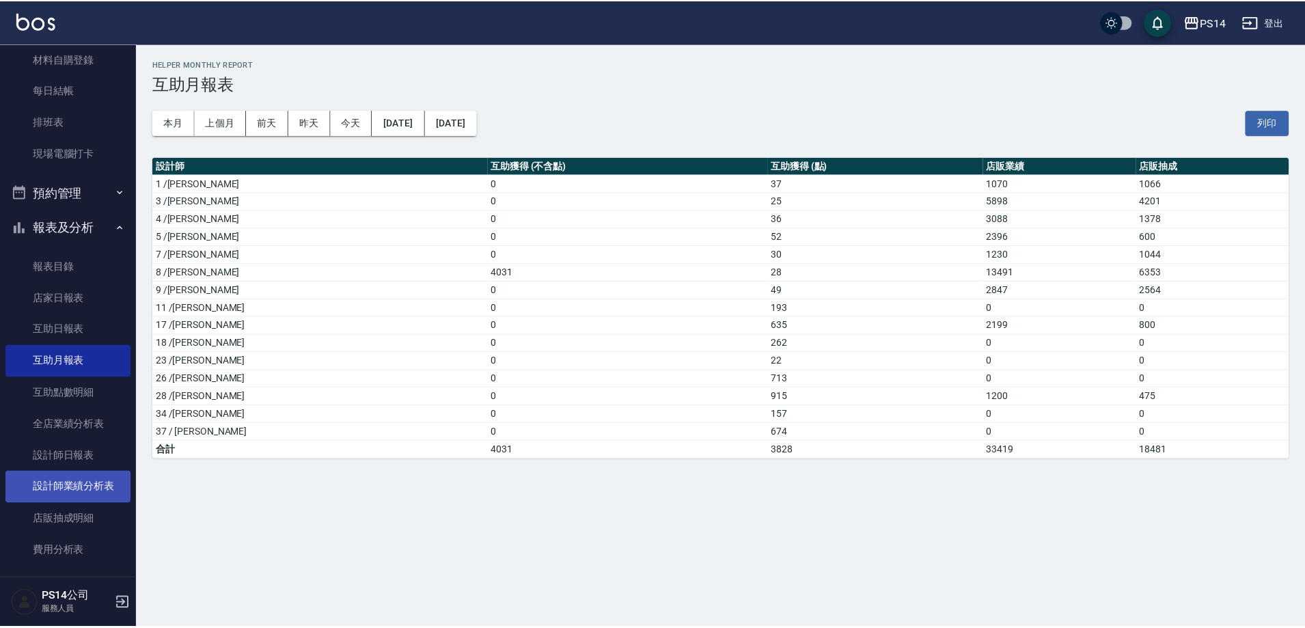
scroll to position [273, 0]
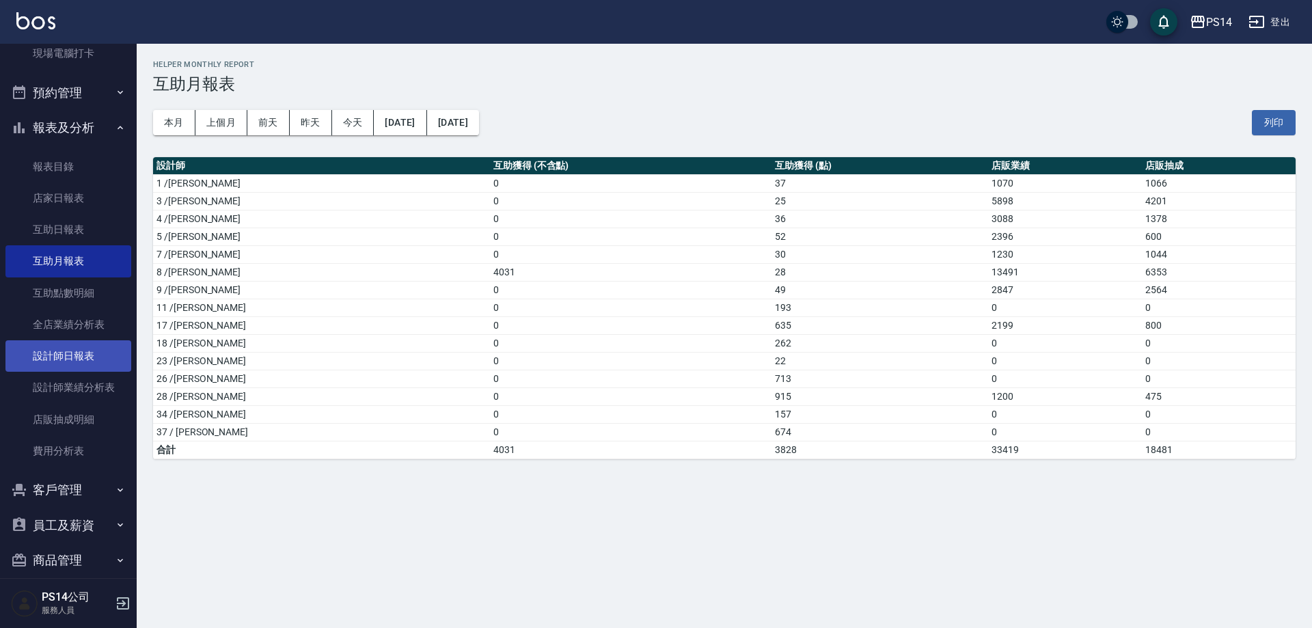
click at [73, 362] on link "設計師日報表" at bounding box center [68, 355] width 126 height 31
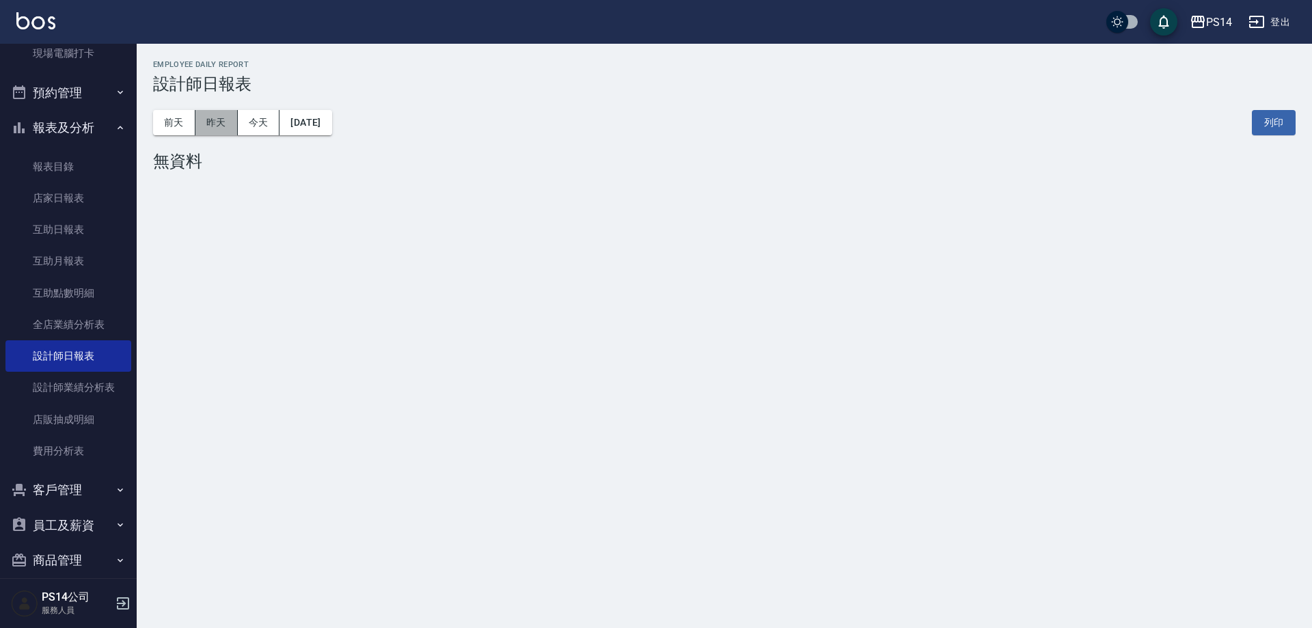
click at [219, 127] on button "昨天" at bounding box center [216, 122] width 42 height 25
